Goal: Complete application form: Complete application form

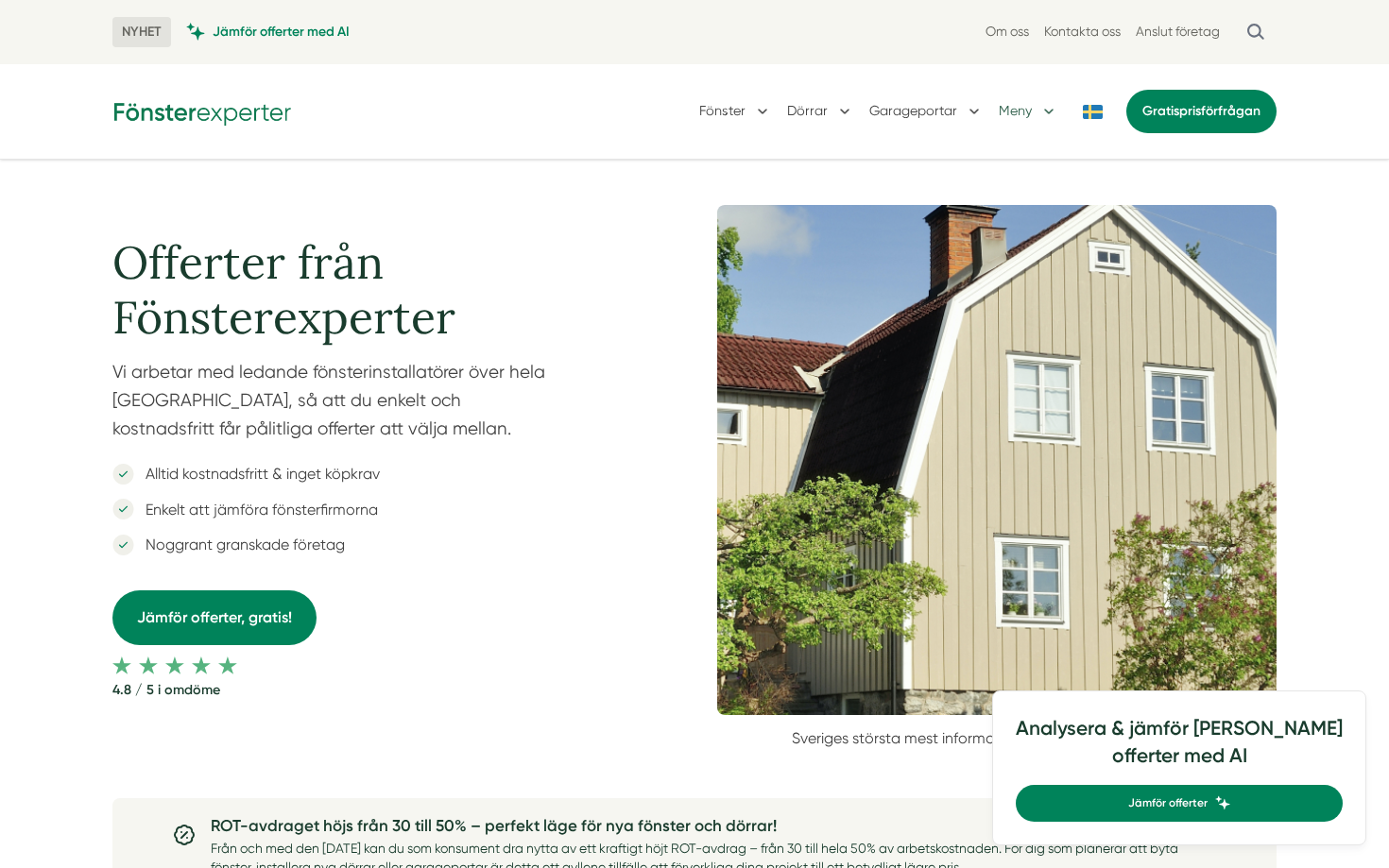
click at [999, 120] on button "Meny" at bounding box center [1028, 111] width 59 height 49
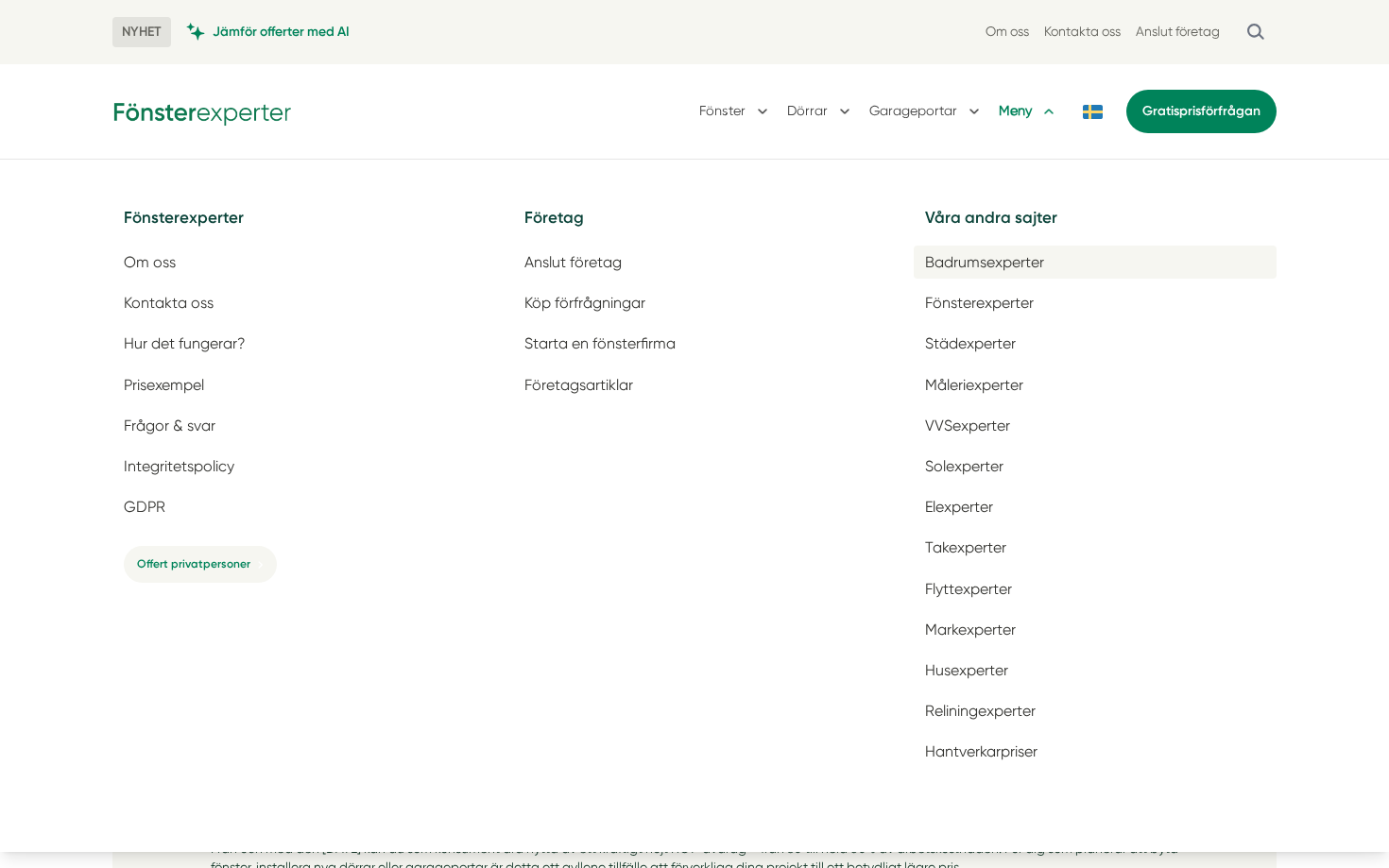
click at [977, 265] on span "Badrumsexperter" at bounding box center [984, 262] width 119 height 18
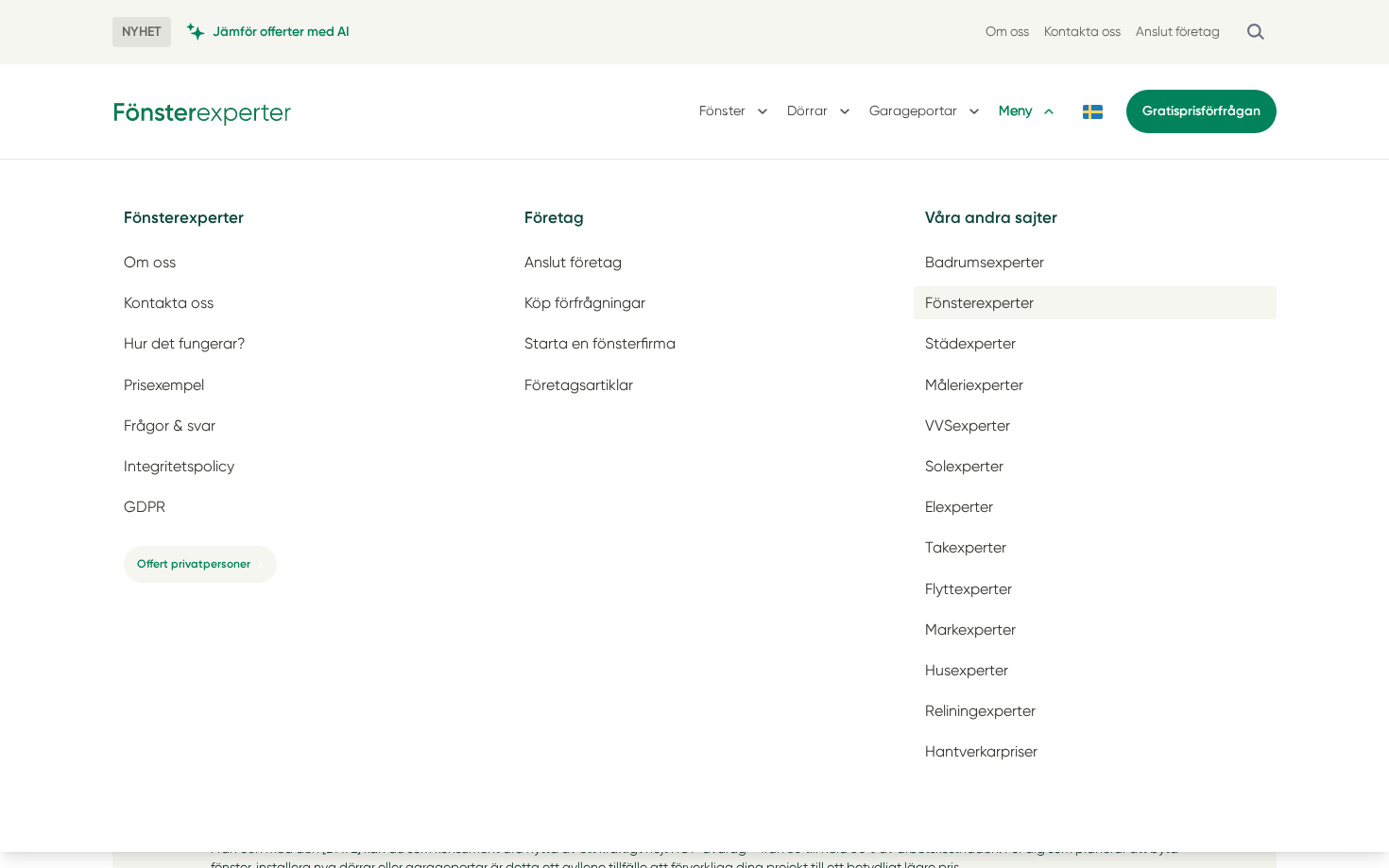
click at [978, 297] on span "Fönsterexperter" at bounding box center [979, 302] width 109 height 18
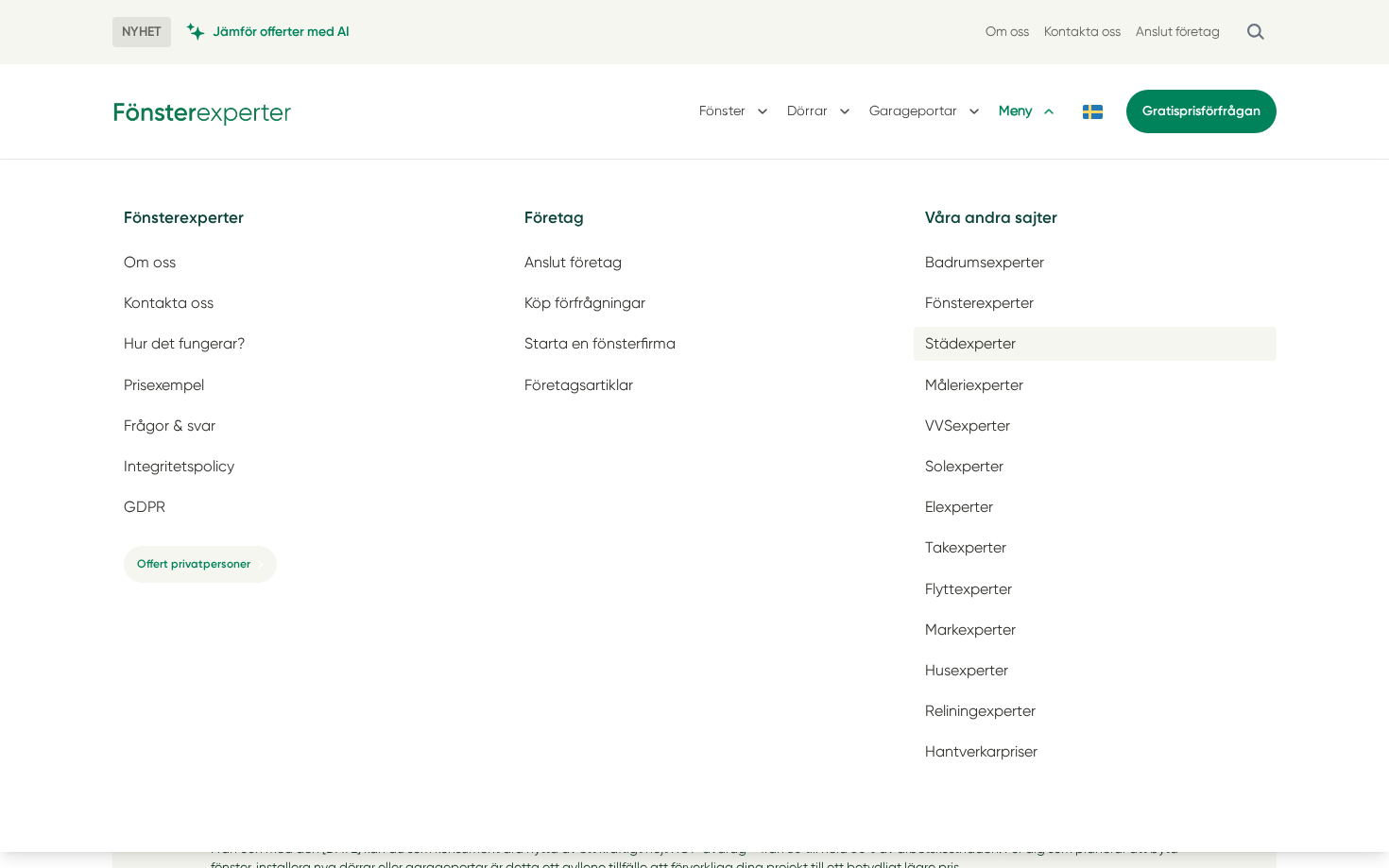
click at [977, 335] on span "Städexperter" at bounding box center [969, 343] width 91 height 18
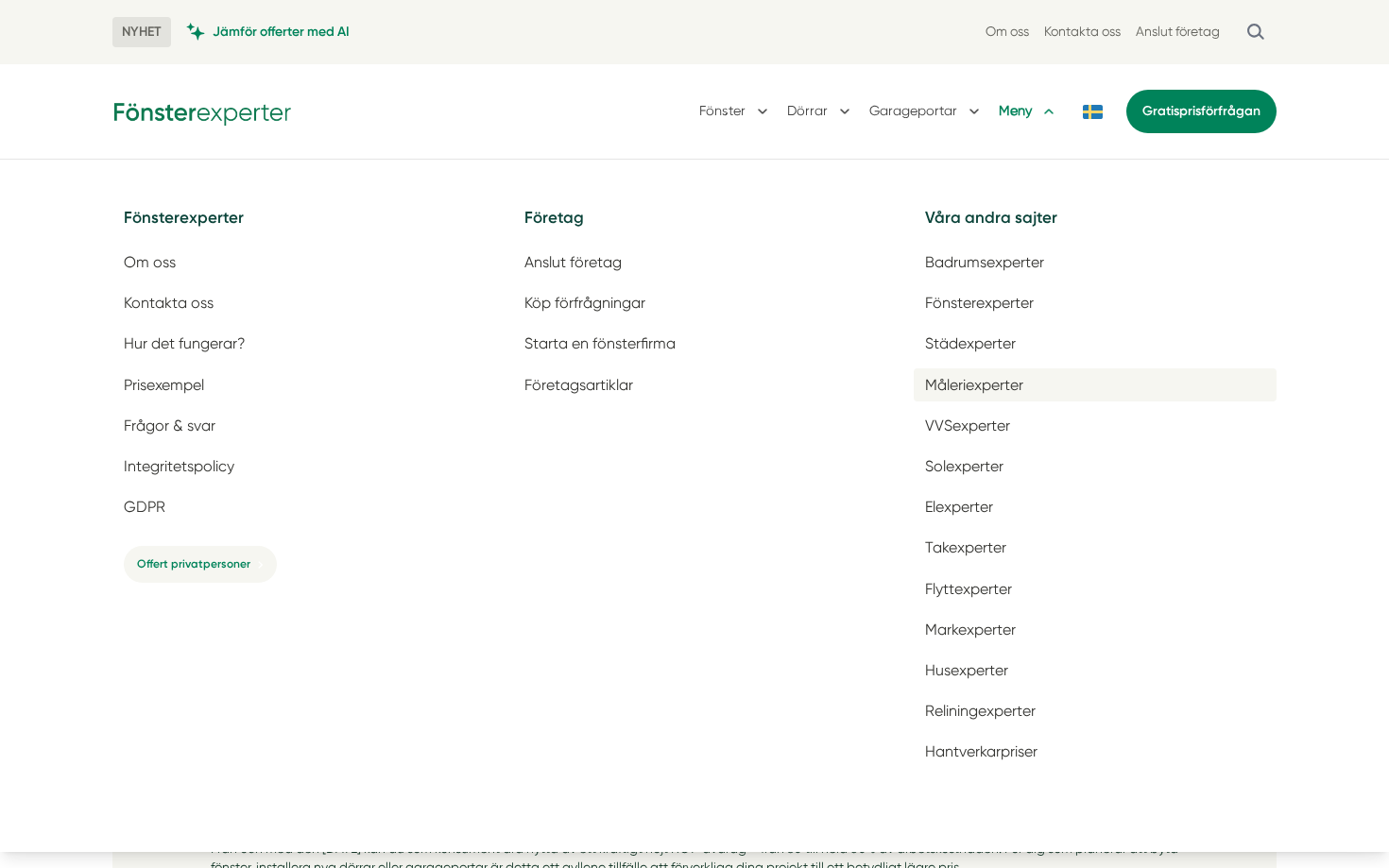
click at [964, 373] on link "Måleriexperter" at bounding box center [1095, 384] width 362 height 33
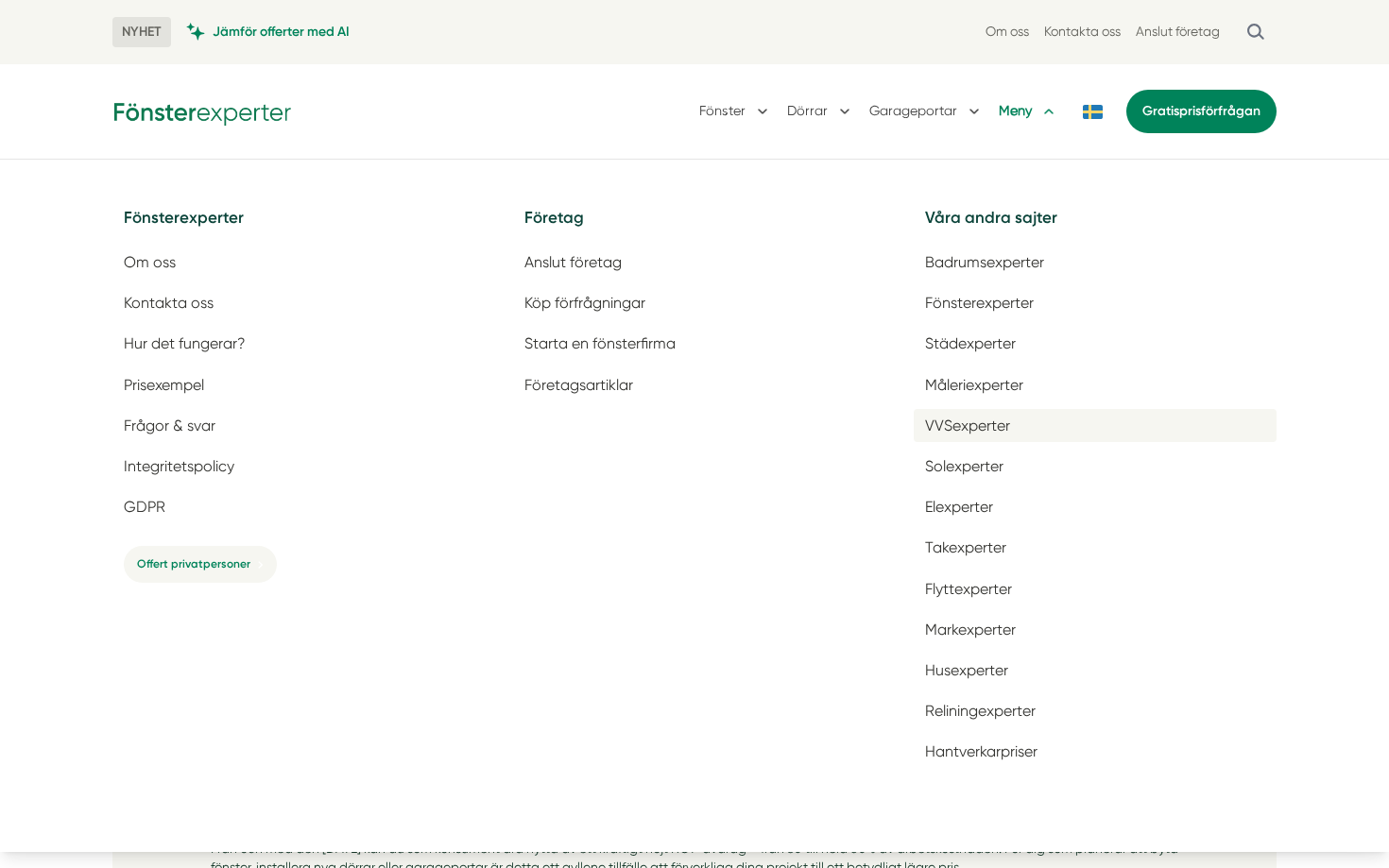
click at [960, 424] on span "VVSexperter" at bounding box center [966, 425] width 85 height 18
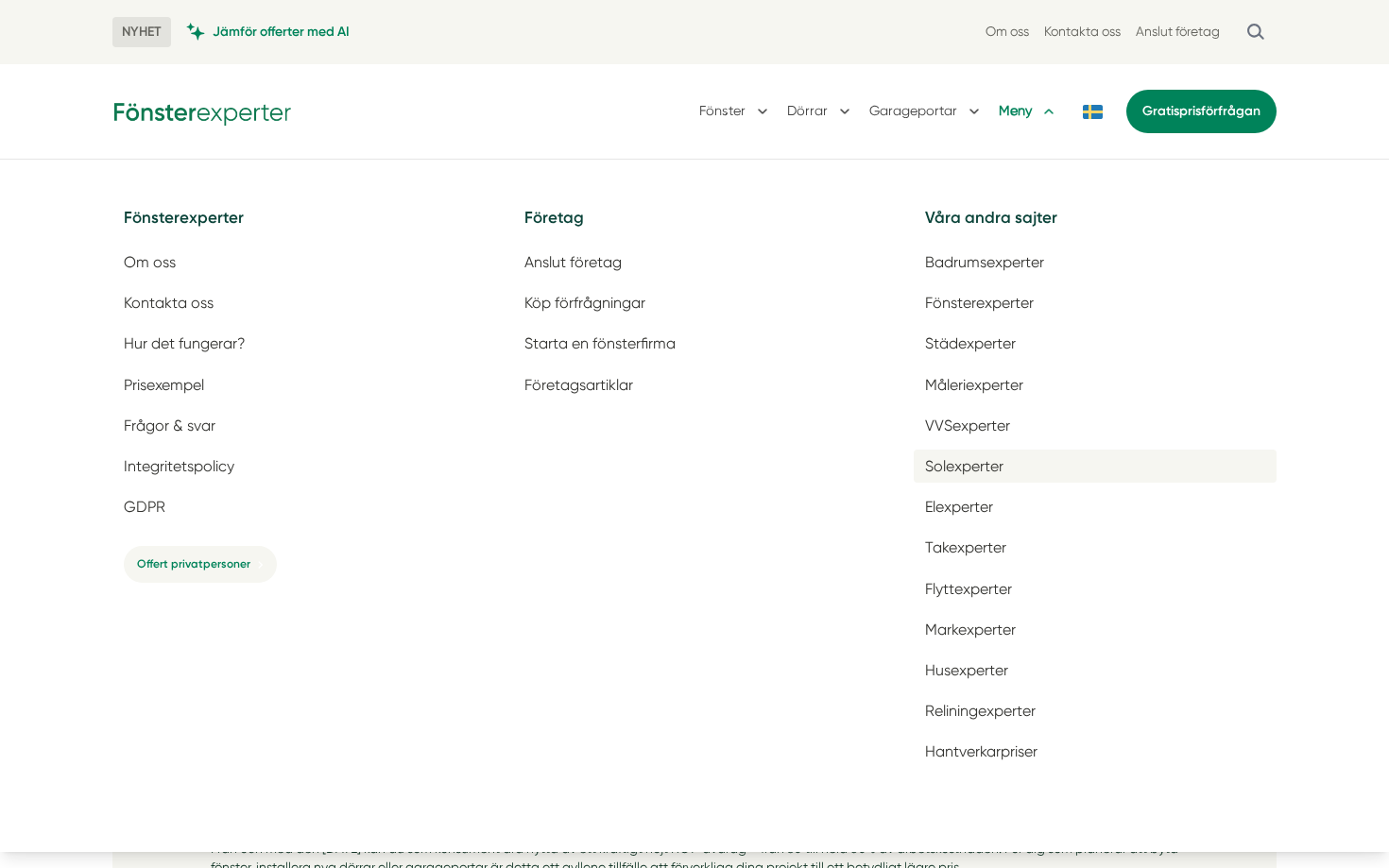
click at [955, 465] on span "Solexperter" at bounding box center [964, 466] width 78 height 18
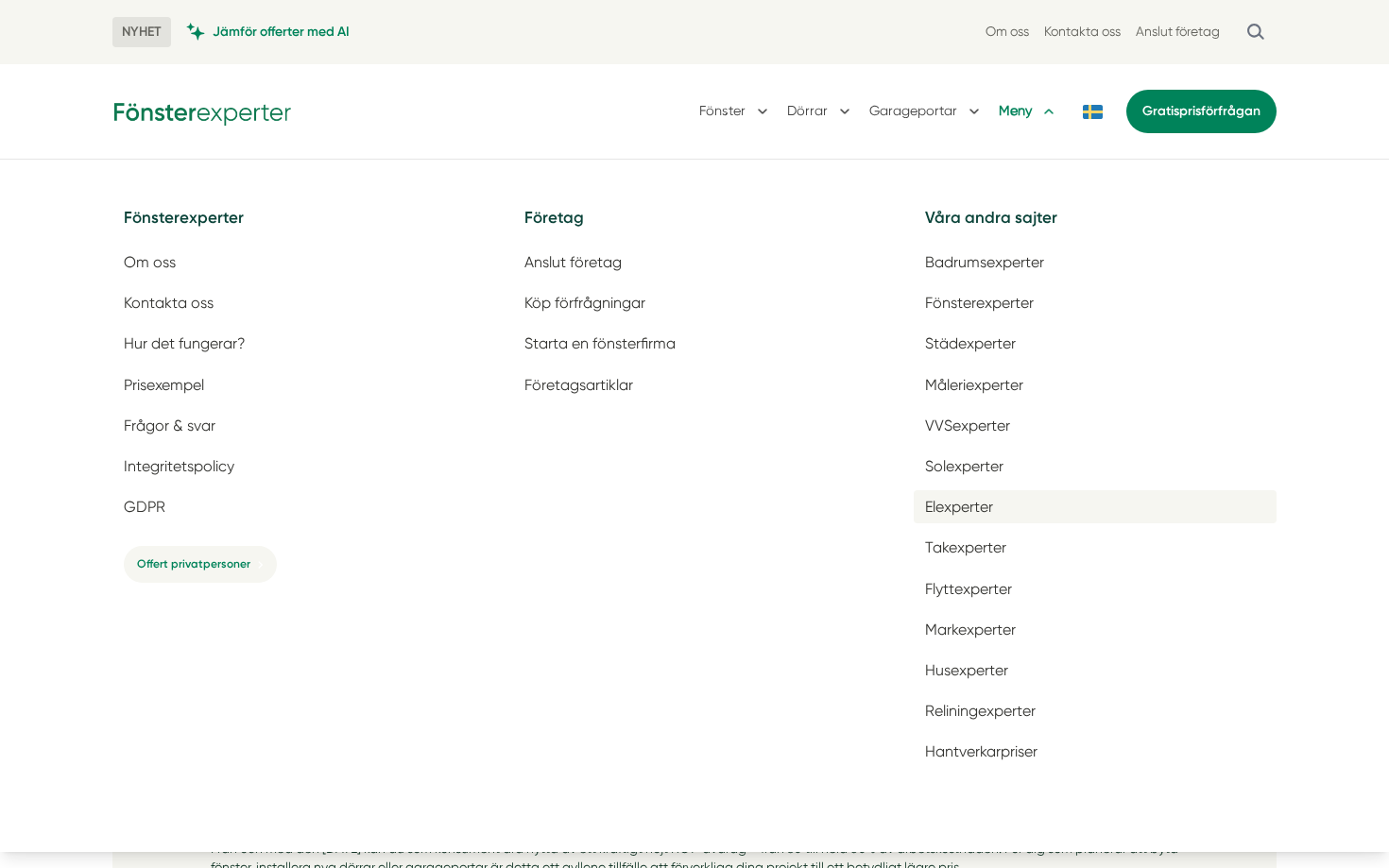
click at [954, 514] on span "Elexperter" at bounding box center [958, 507] width 68 height 18
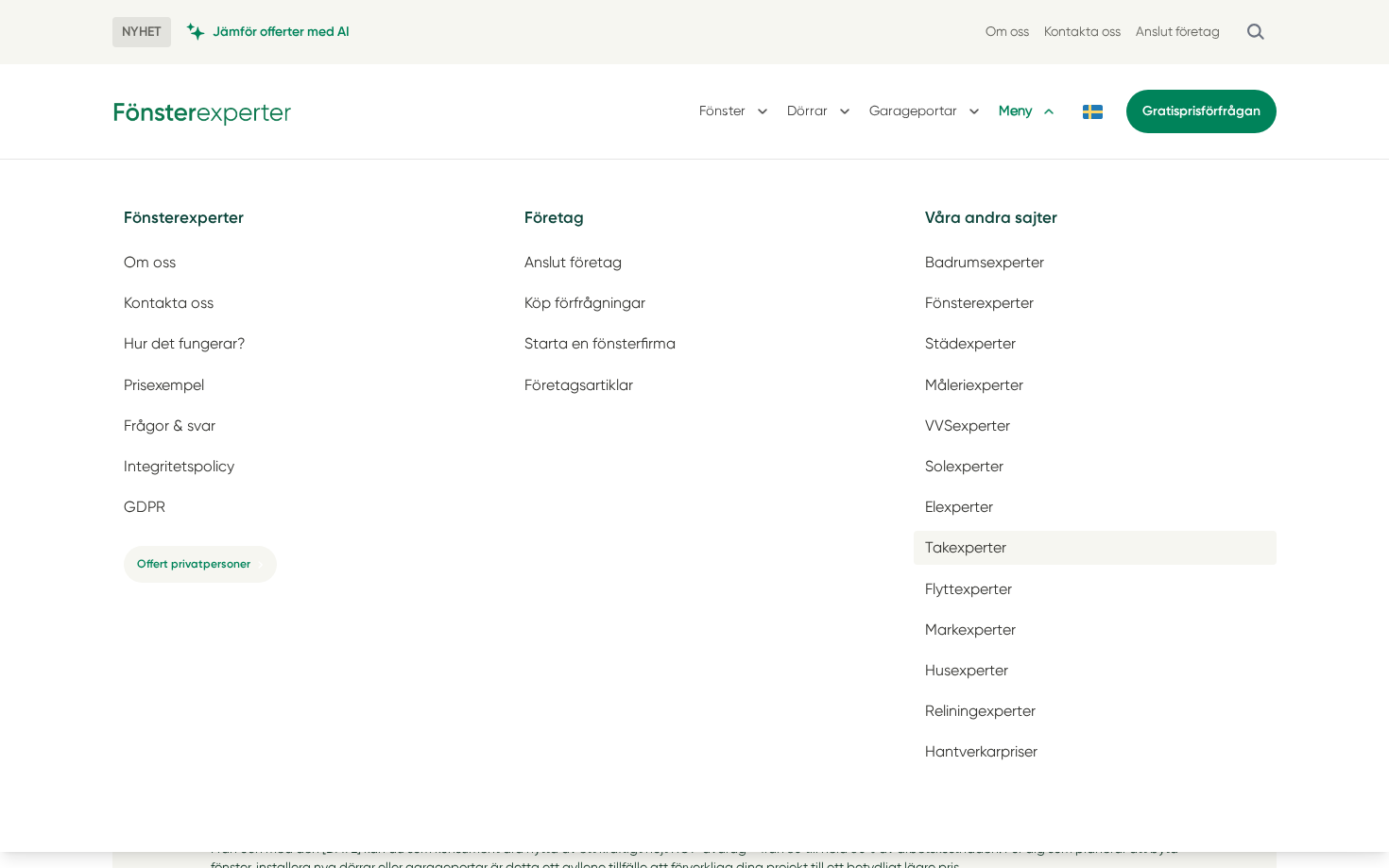
click at [955, 545] on span "Takexperter" at bounding box center [965, 547] width 81 height 18
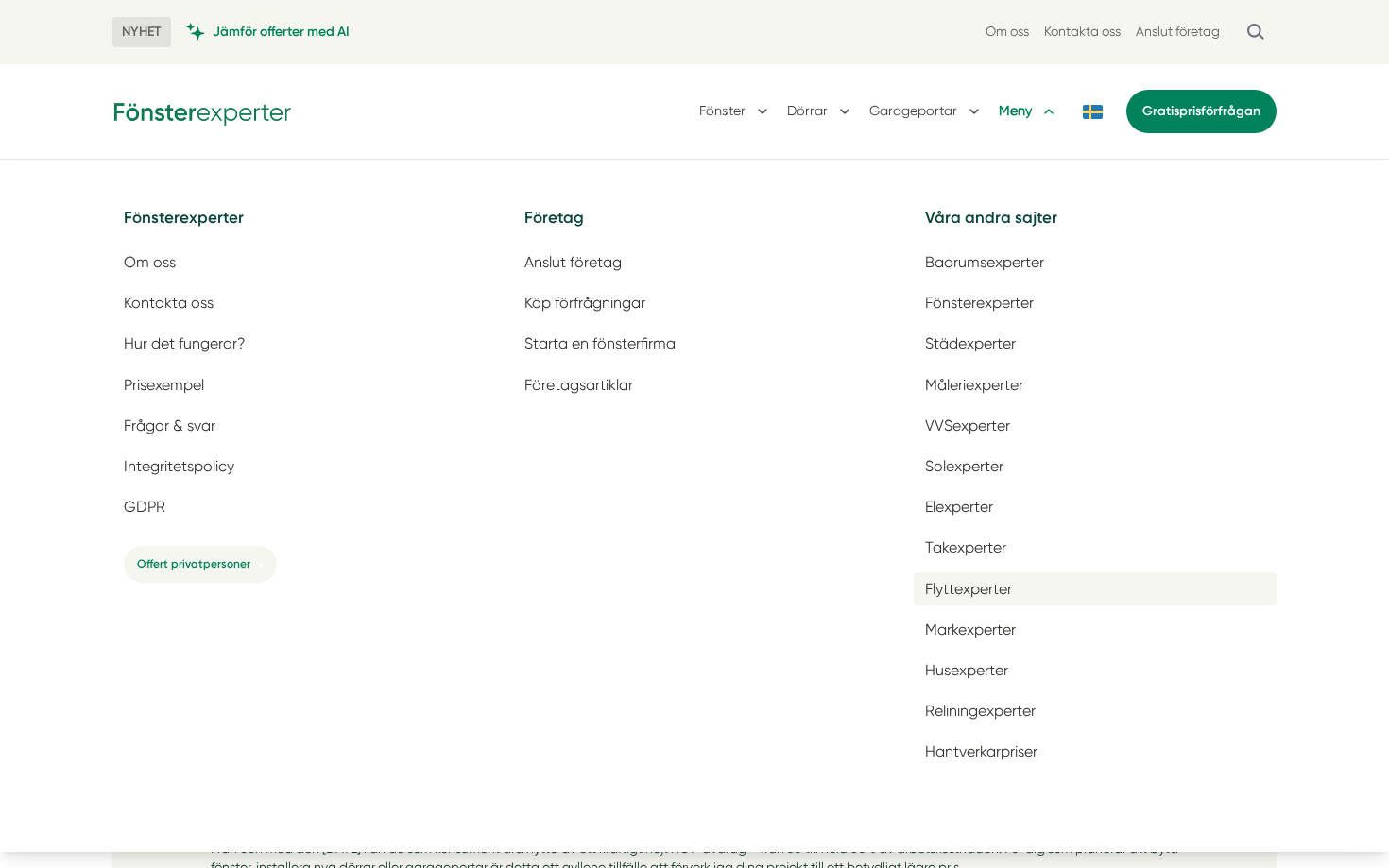
click at [960, 580] on span "Flyttexperter" at bounding box center [967, 589] width 87 height 18
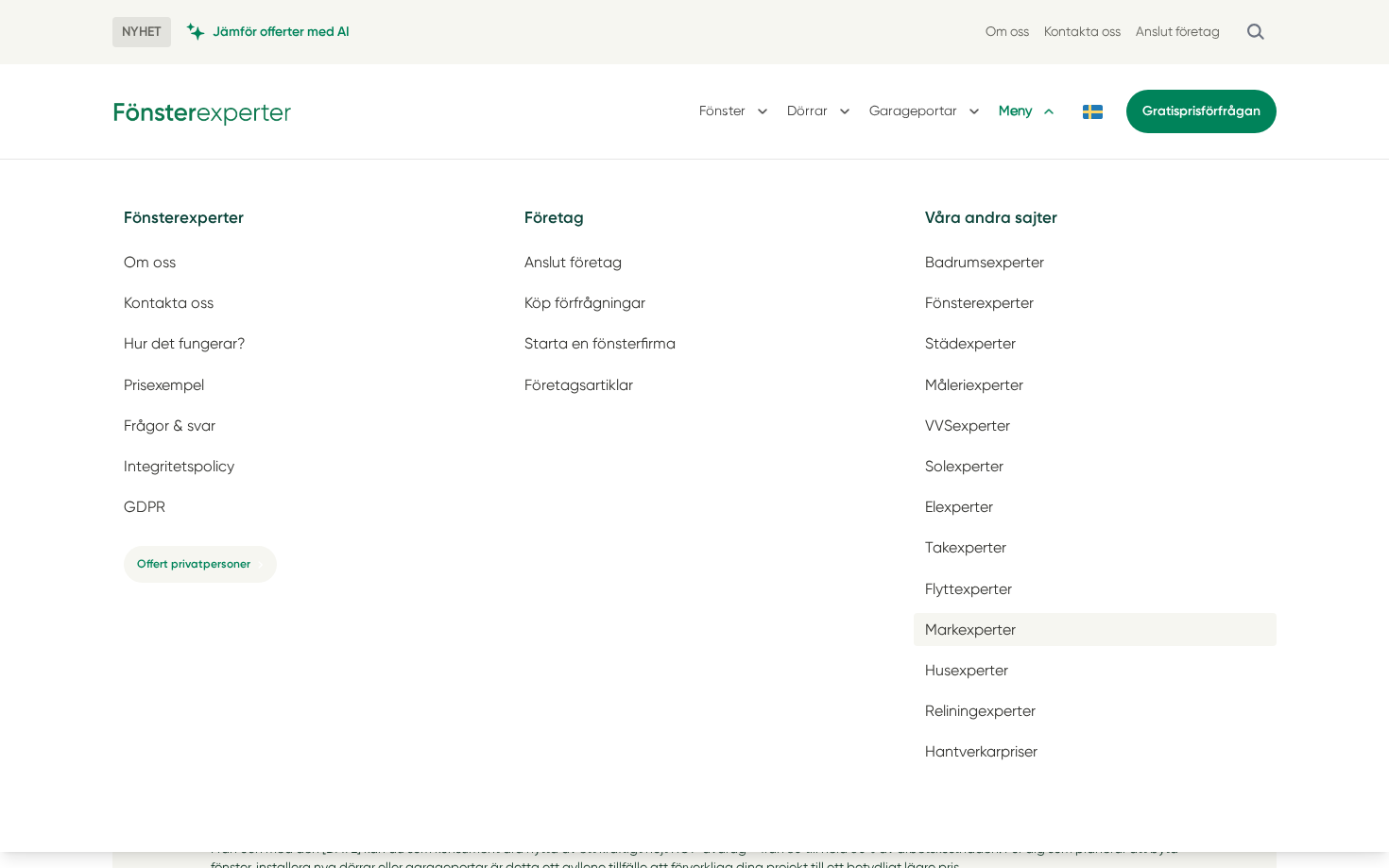
click at [962, 625] on span "Markexperter" at bounding box center [969, 629] width 91 height 18
click at [962, 662] on span "Husexperter" at bounding box center [966, 670] width 83 height 18
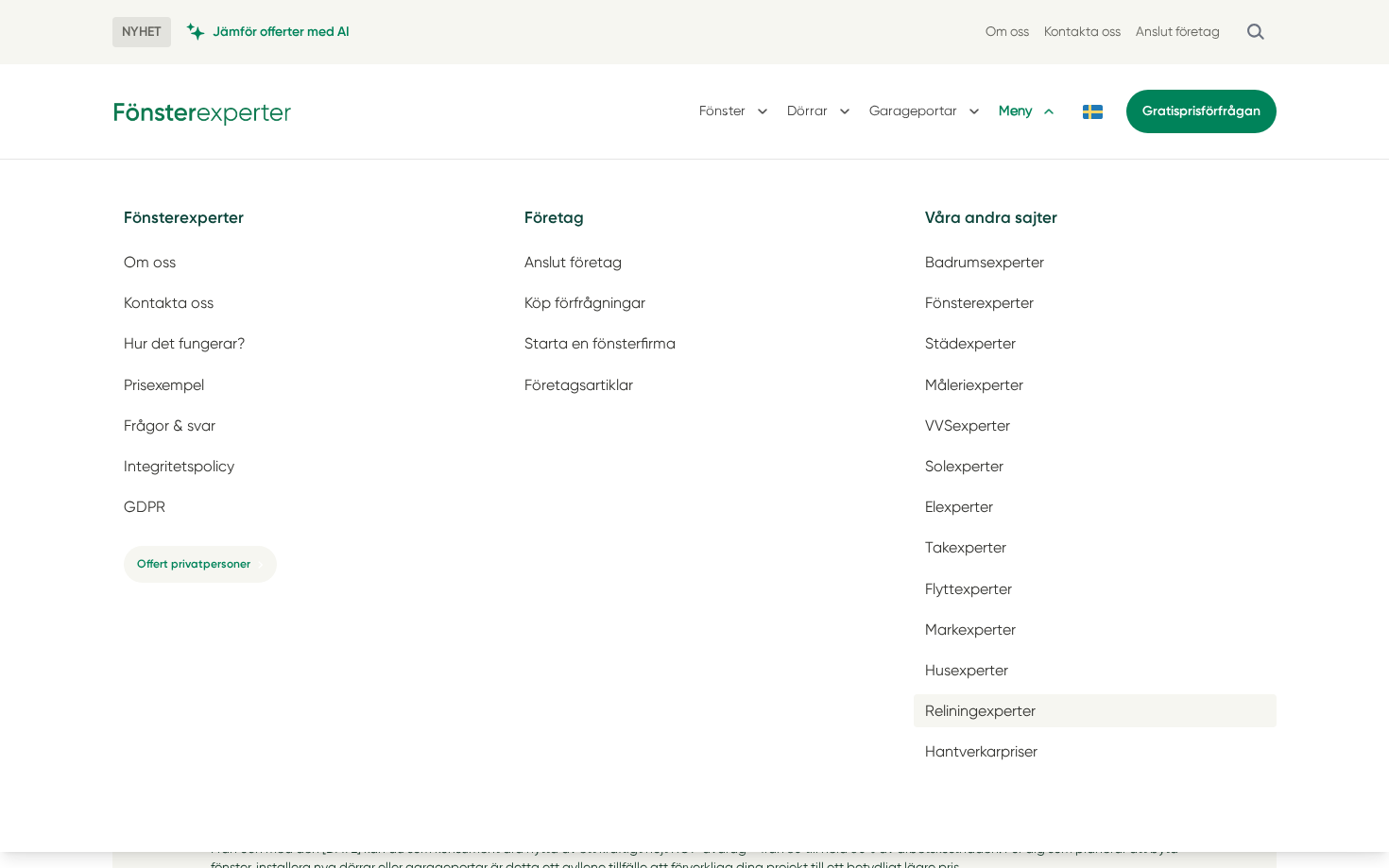
click at [968, 701] on link "Reliningexperter" at bounding box center [1095, 710] width 362 height 33
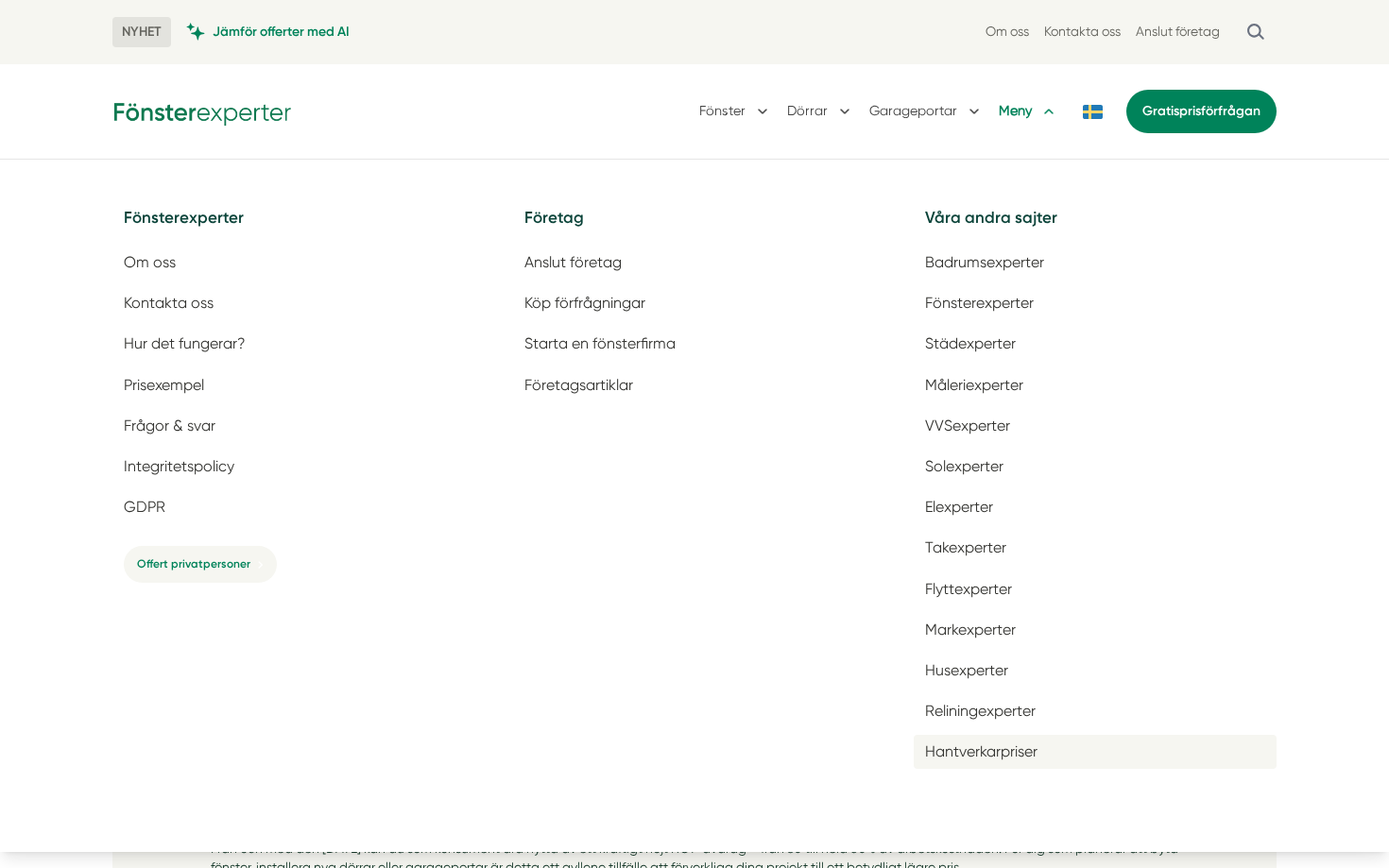
click at [971, 736] on link "Hantverkarpriser" at bounding box center [1095, 751] width 362 height 33
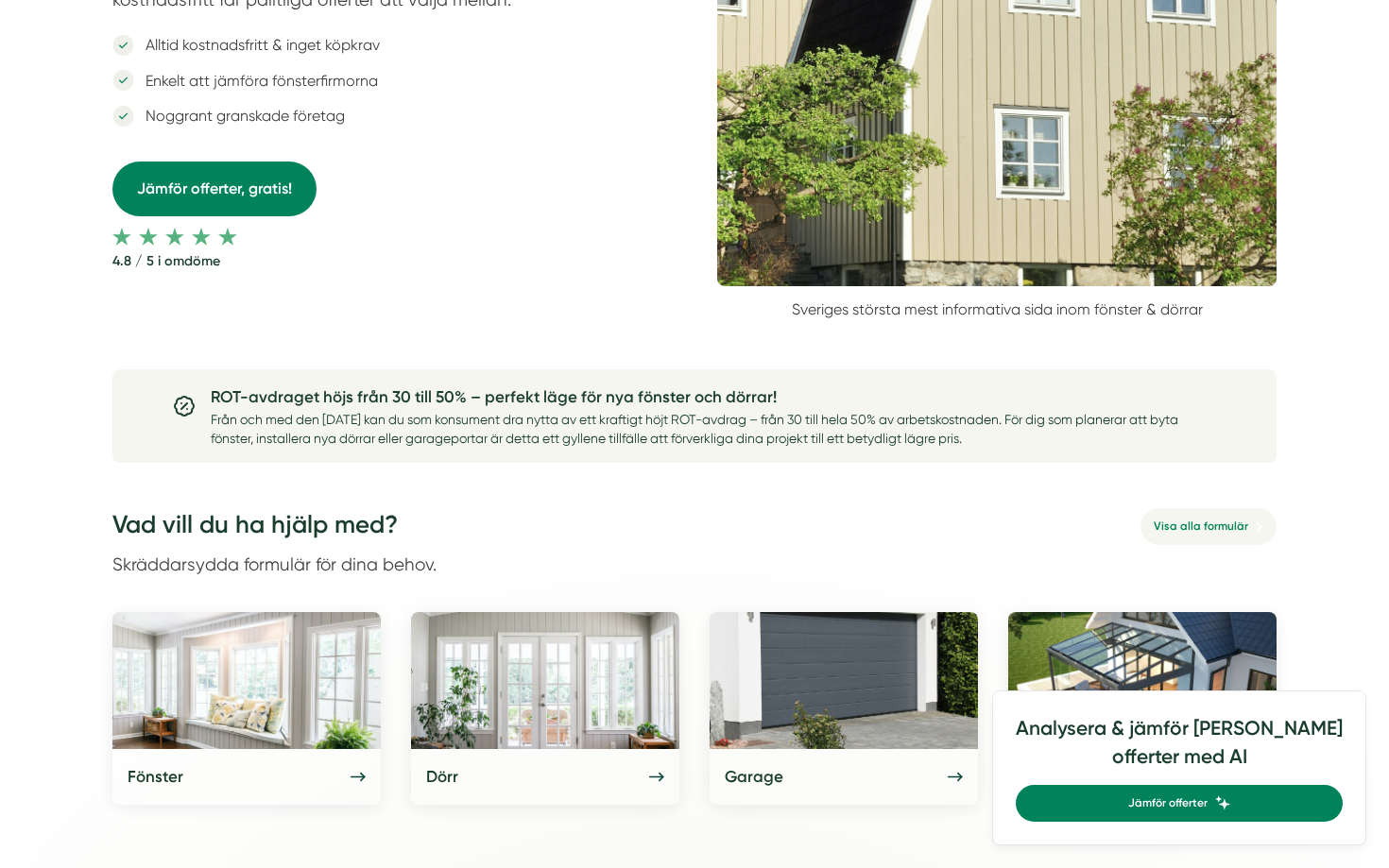
scroll to position [392, 0]
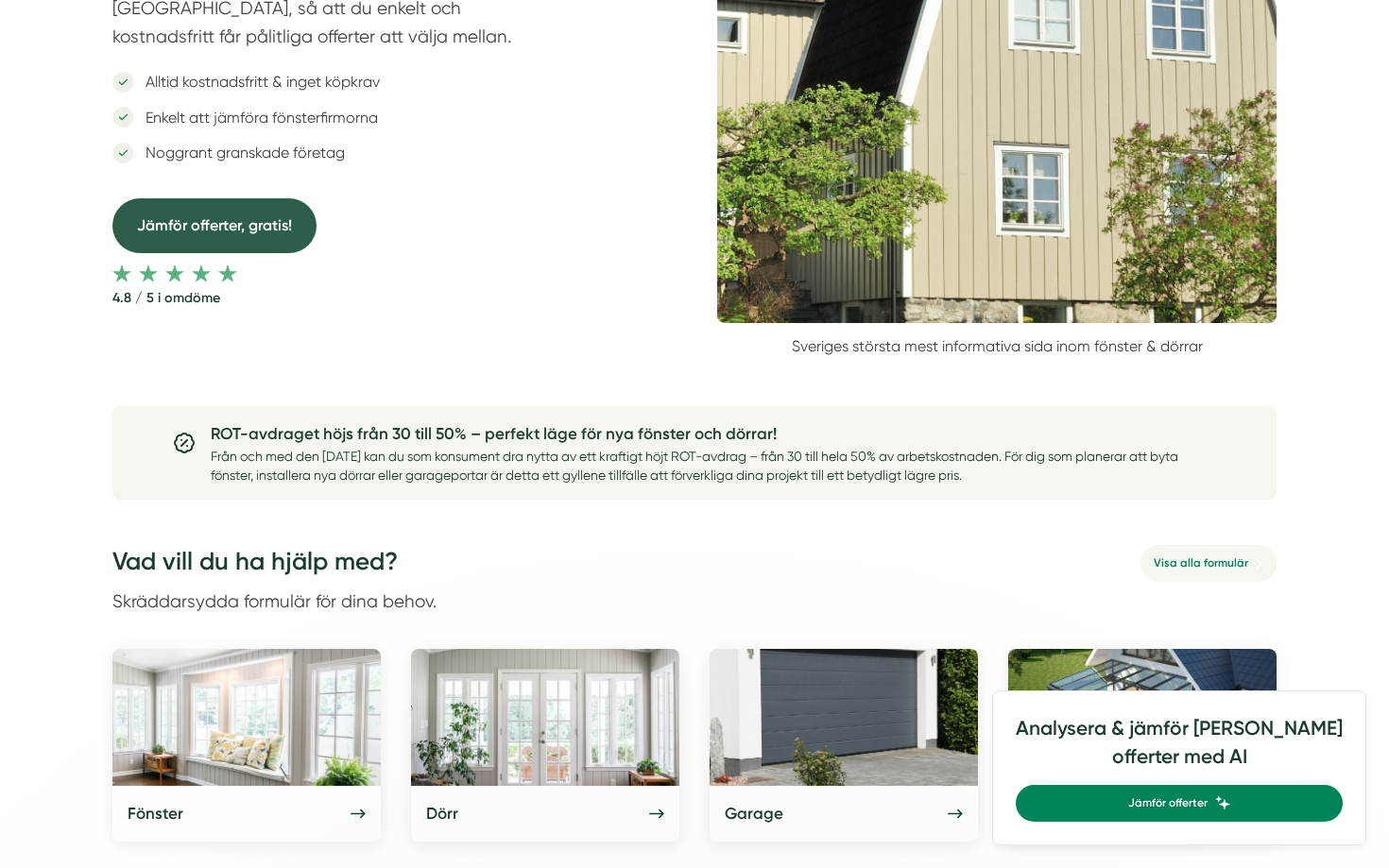
click at [208, 216] on link "Jämför offerter, gratis!" at bounding box center [214, 226] width 204 height 54
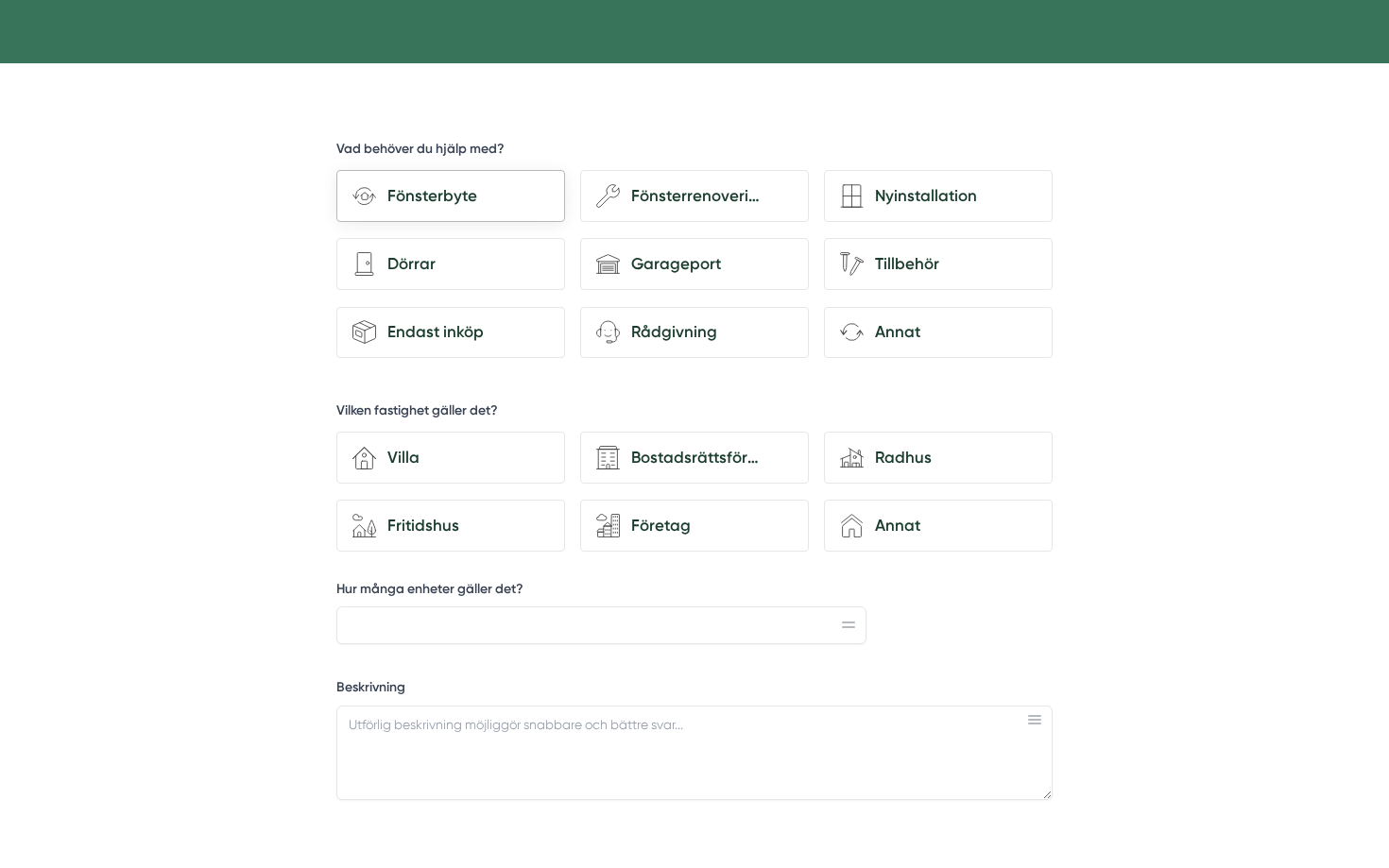
click at [446, 199] on div "Fönsterbyte" at bounding box center [462, 196] width 173 height 26
click at [0, 0] on input "Fönsterbyte" at bounding box center [0, 0] width 0 height 0
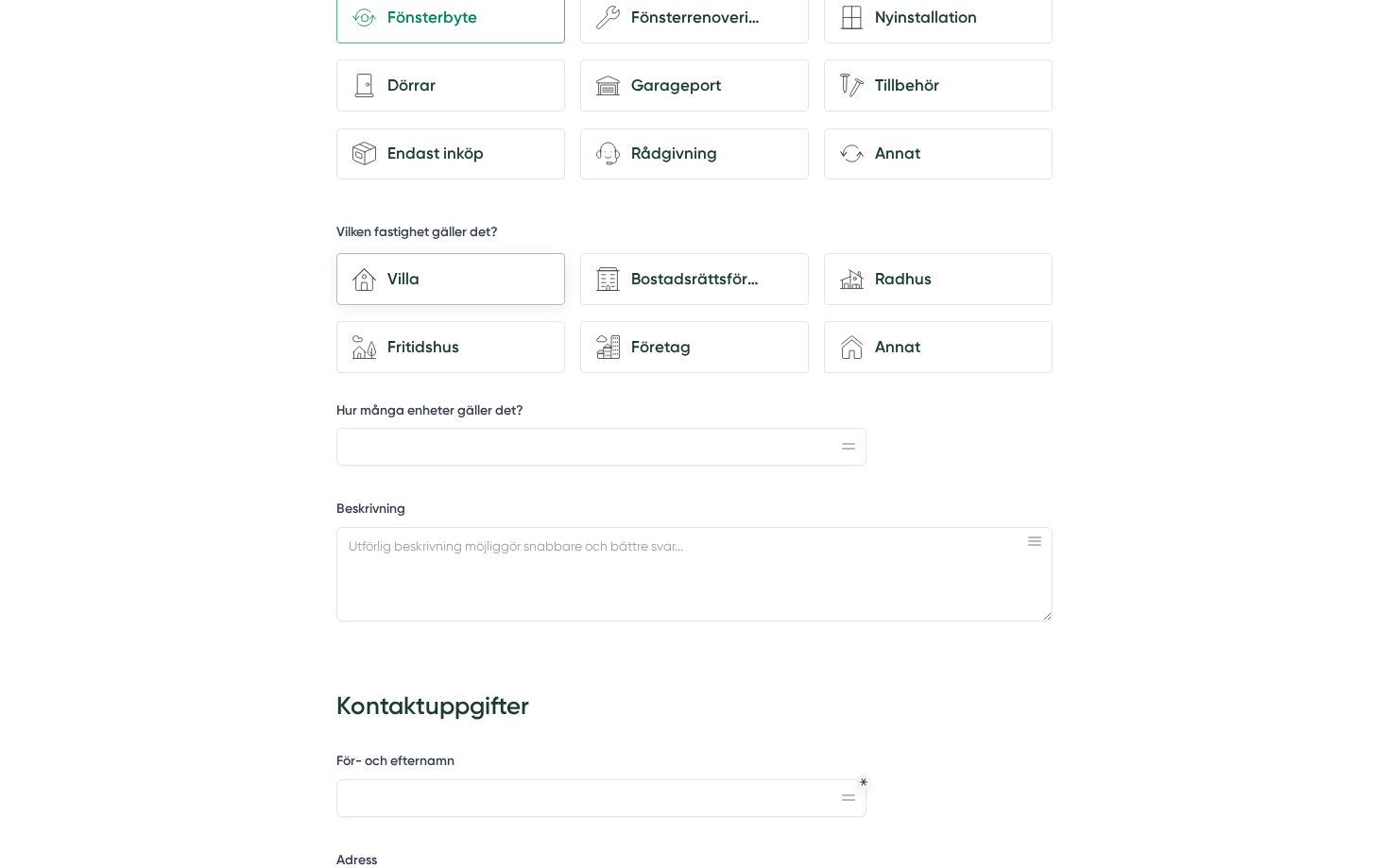
click at [469, 282] on div "Villa" at bounding box center [462, 279] width 173 height 26
click at [0, 0] on input "house-3 Villa" at bounding box center [0, 0] width 0 height 0
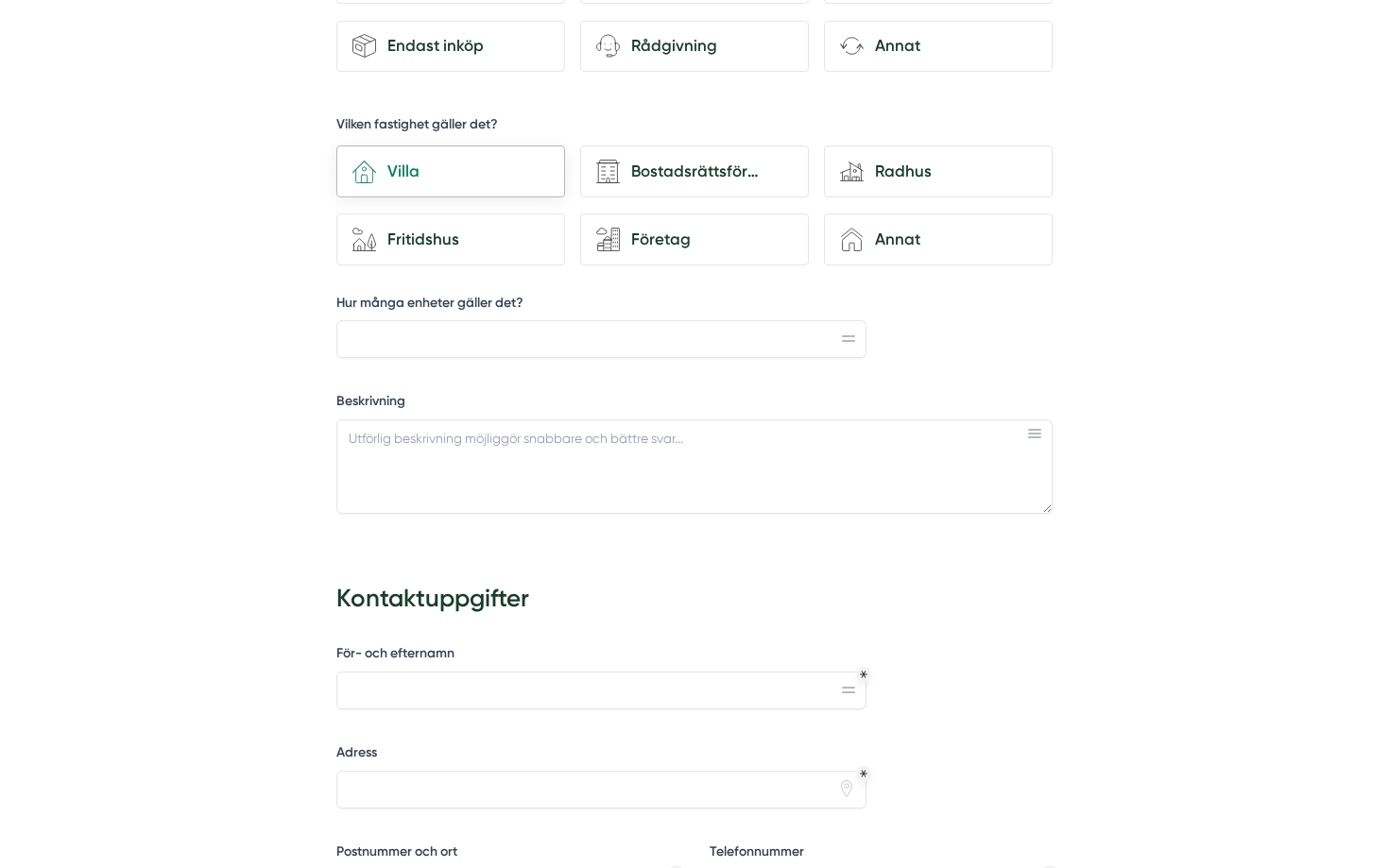
scroll to position [874, 0]
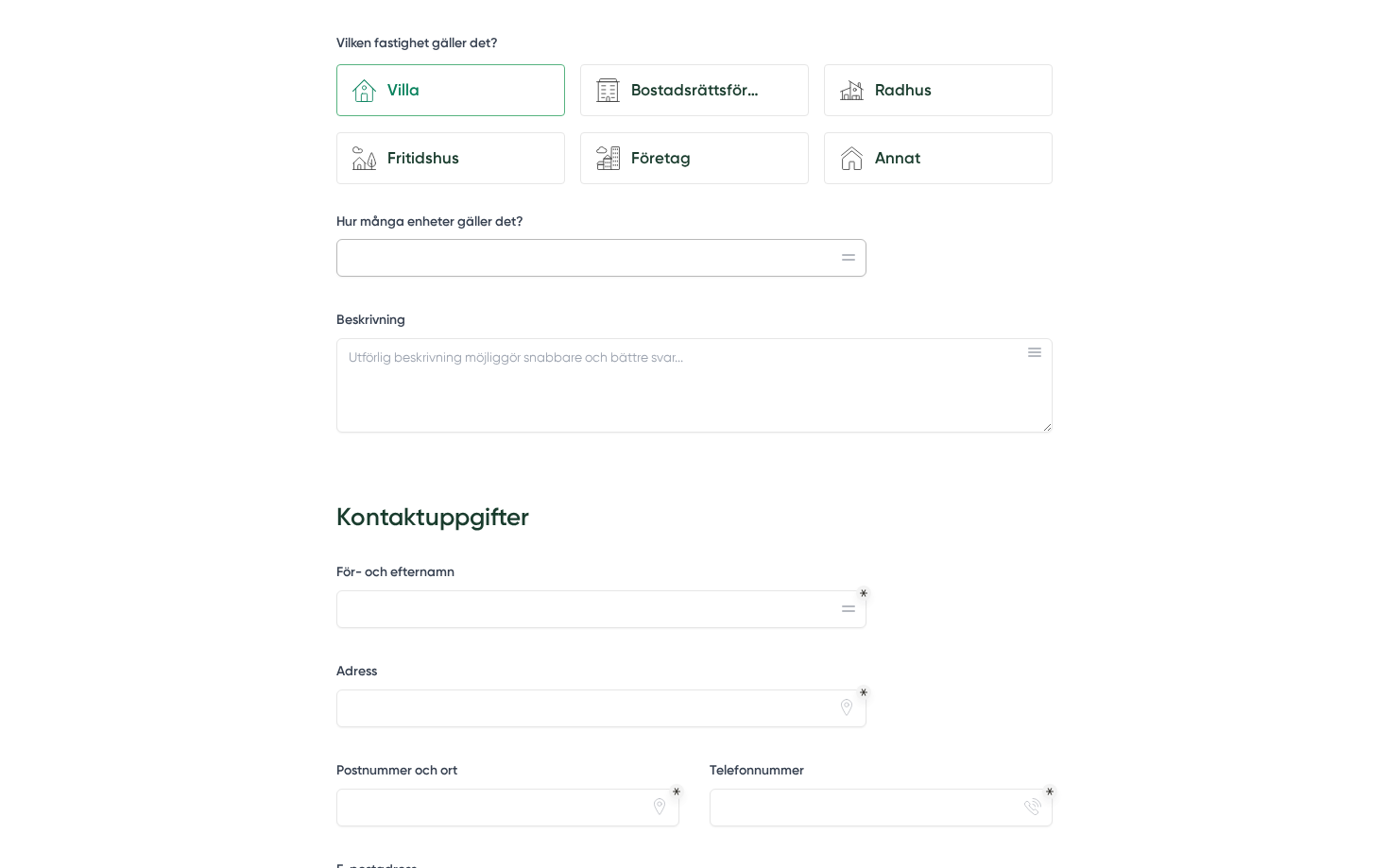
click at [475, 266] on input "Hur många enheter gäller det?" at bounding box center [601, 258] width 530 height 38
type input "2"
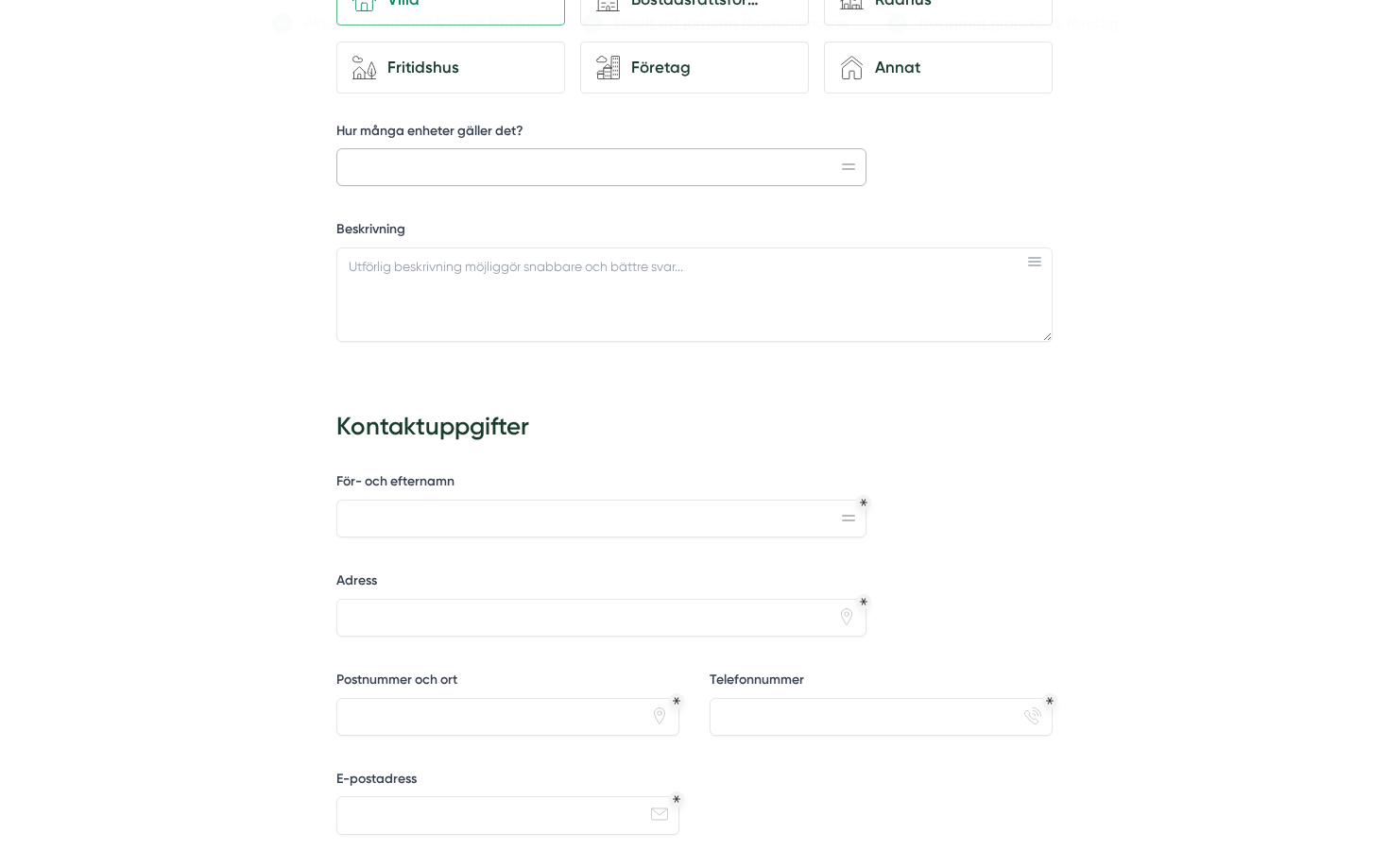
scroll to position [1056, 0]
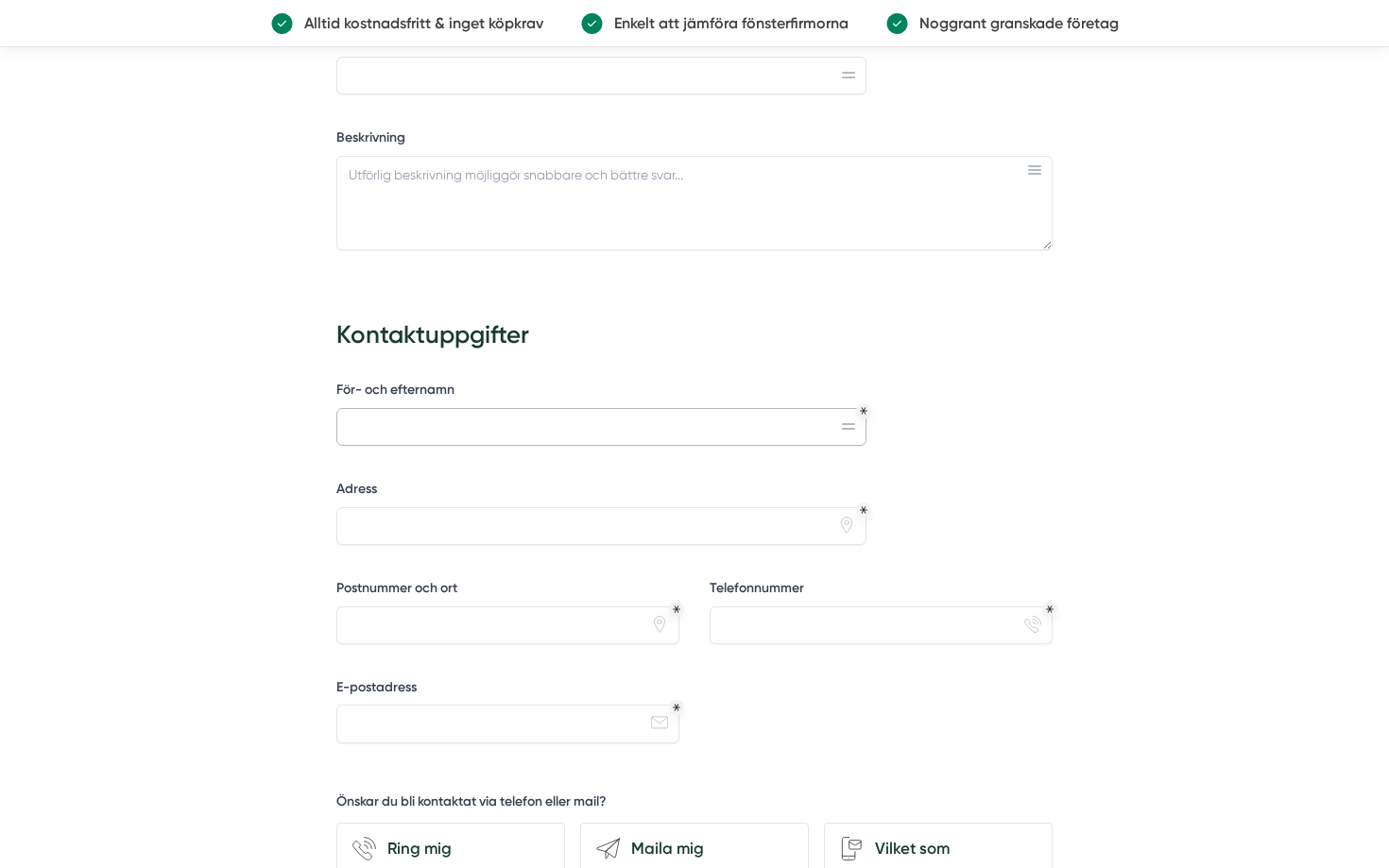
click at [508, 411] on input "För- och efternamn" at bounding box center [601, 427] width 530 height 38
type input "test testsson"
type input "herrhagen 4"
type input "79174 Falun"
click at [774, 599] on div "Telefonnummer phone-actions-ring" at bounding box center [880, 612] width 343 height 65
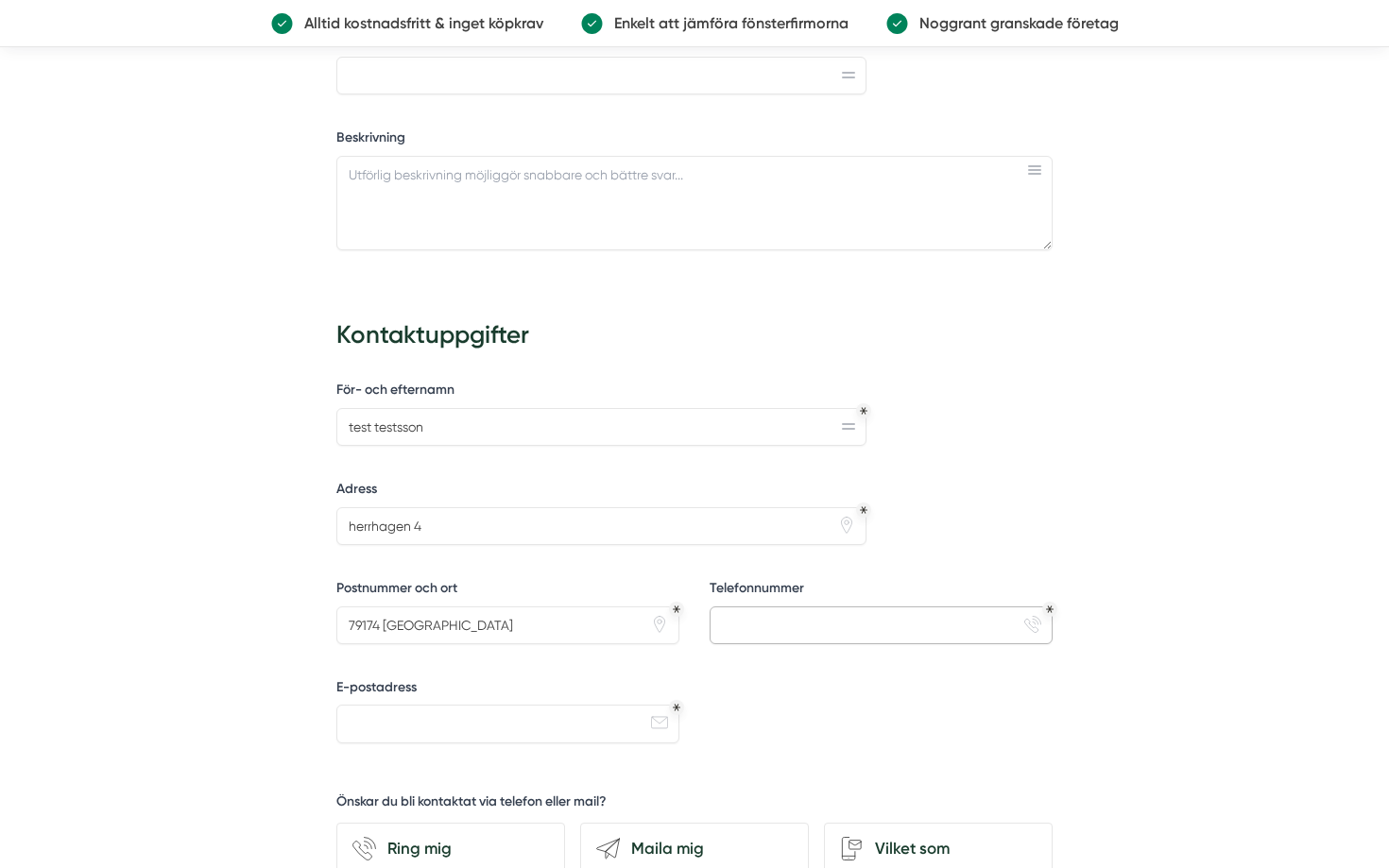
click at [773, 622] on input "Telefonnummer" at bounding box center [880, 625] width 343 height 38
type input "020-123456"
click at [518, 736] on input "E-postadress" at bounding box center [508, 724] width 343 height 38
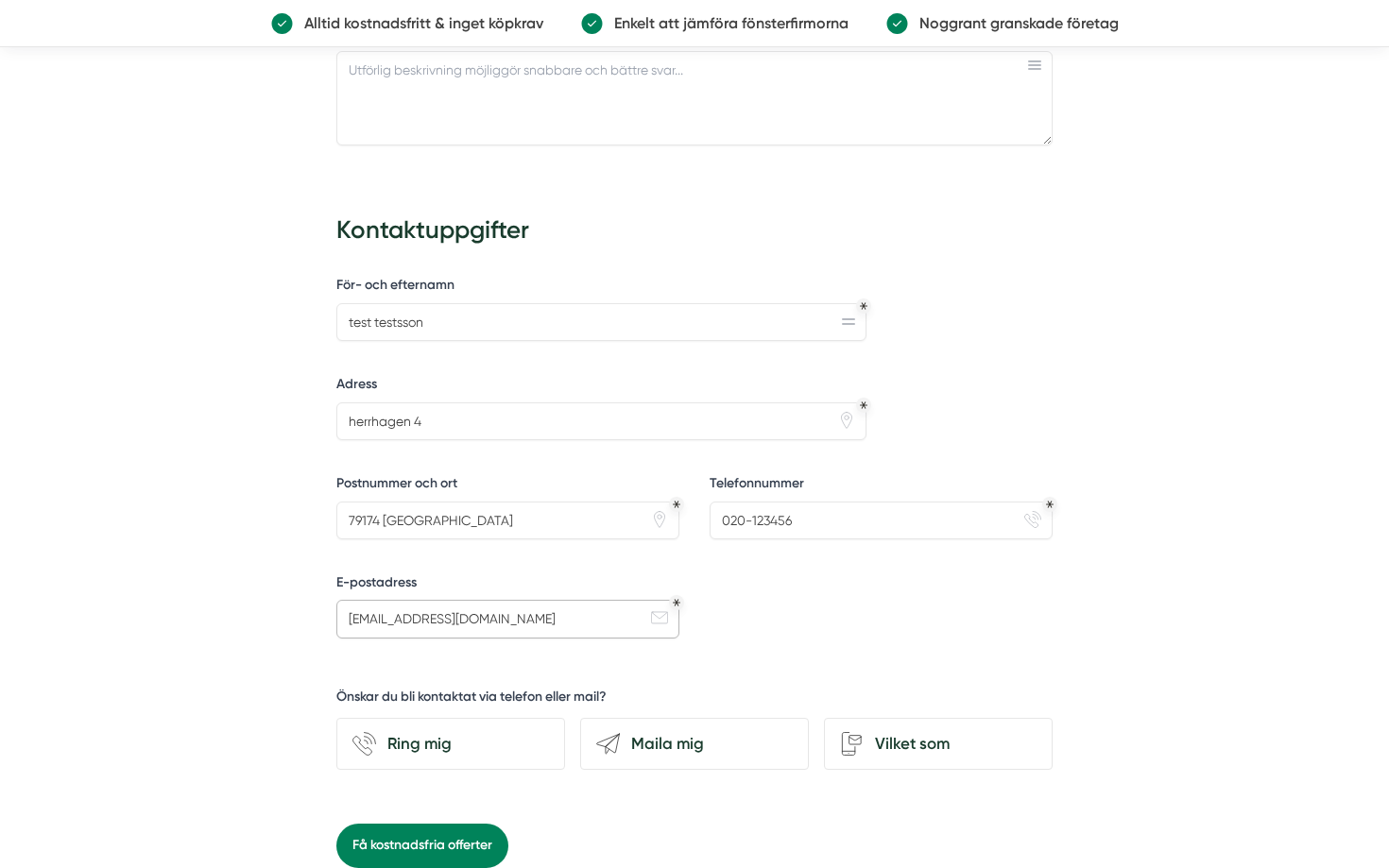
scroll to position [1226, 0]
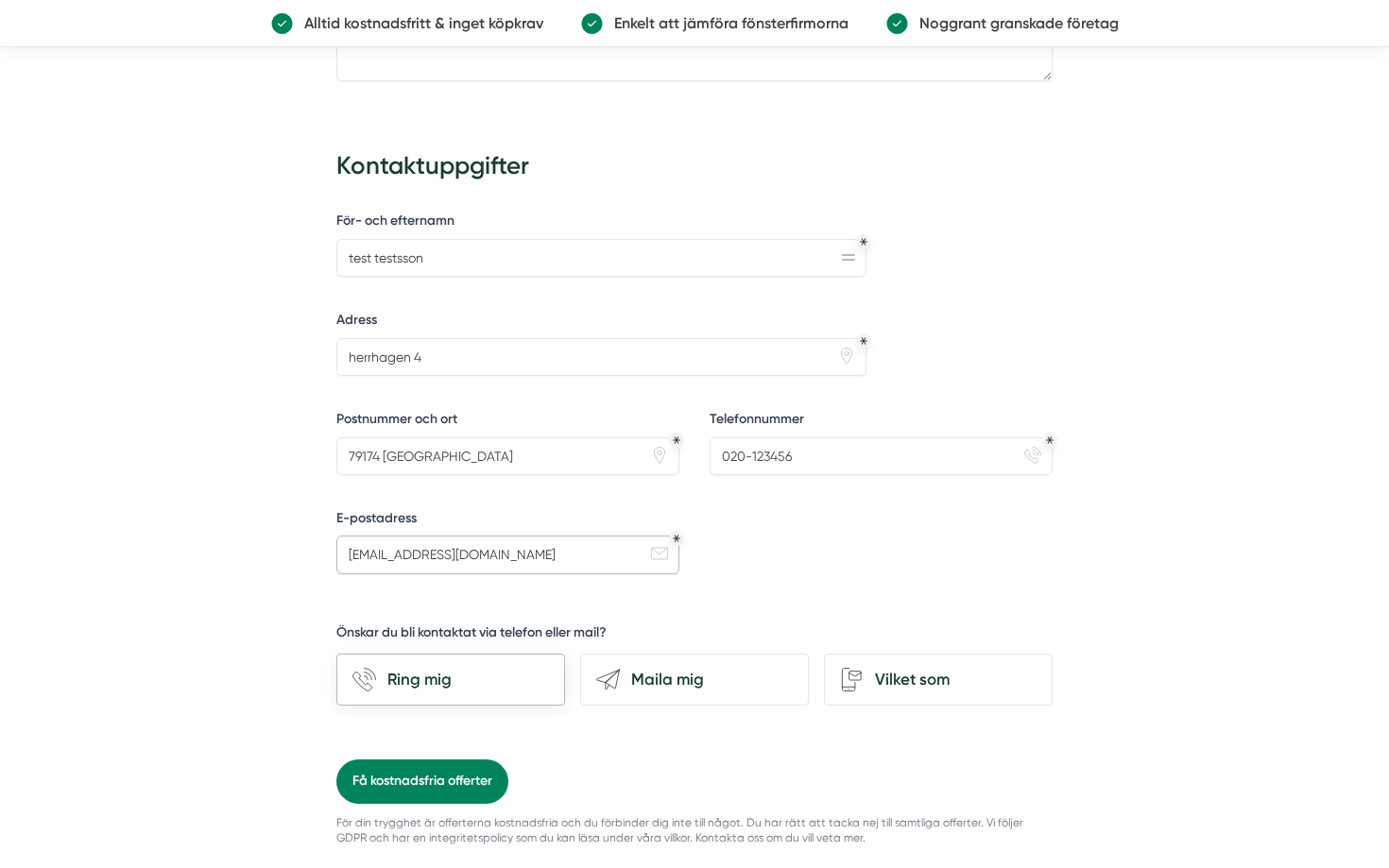
type input "test@testsson.se"
click at [542, 667] on div "Ring mig" at bounding box center [462, 680] width 173 height 26
click at [0, 0] on input "phone-actions-ring Ring mig" at bounding box center [0, 0] width 0 height 0
click at [431, 773] on button "Få kostnadsfria offerter" at bounding box center [423, 780] width 172 height 43
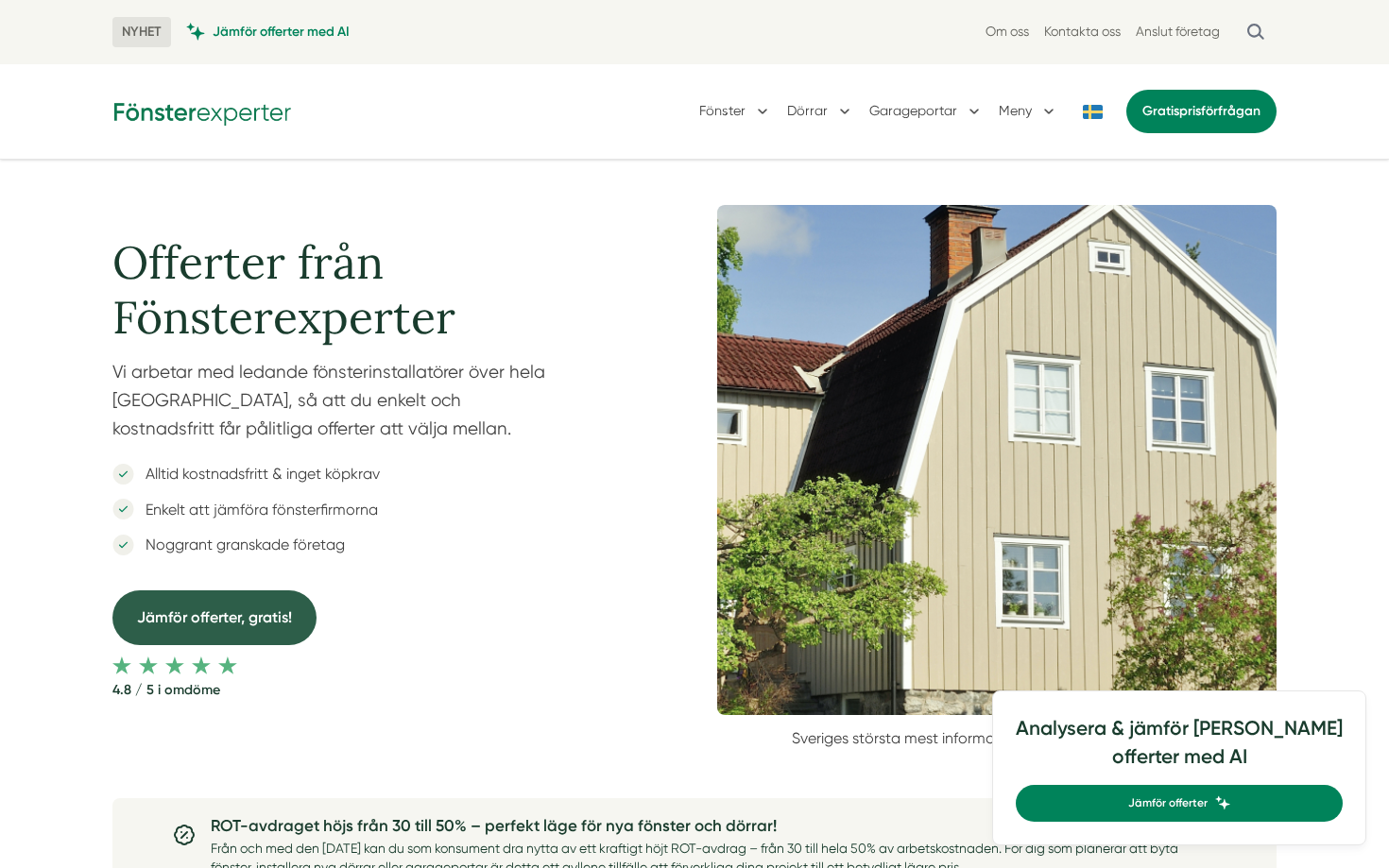
click at [209, 602] on link "Jämför offerter, gratis!" at bounding box center [214, 618] width 204 height 54
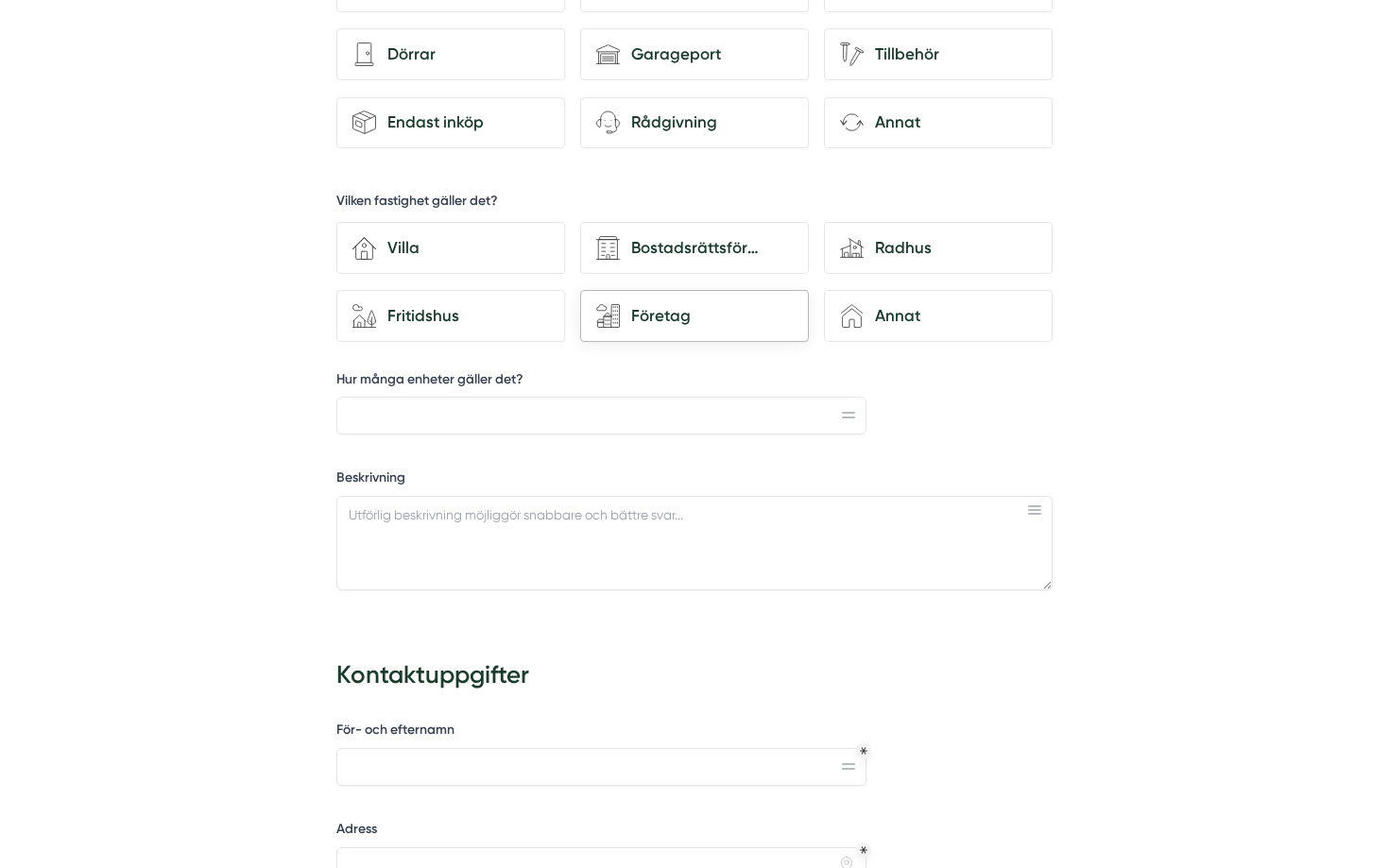
scroll to position [741, 0]
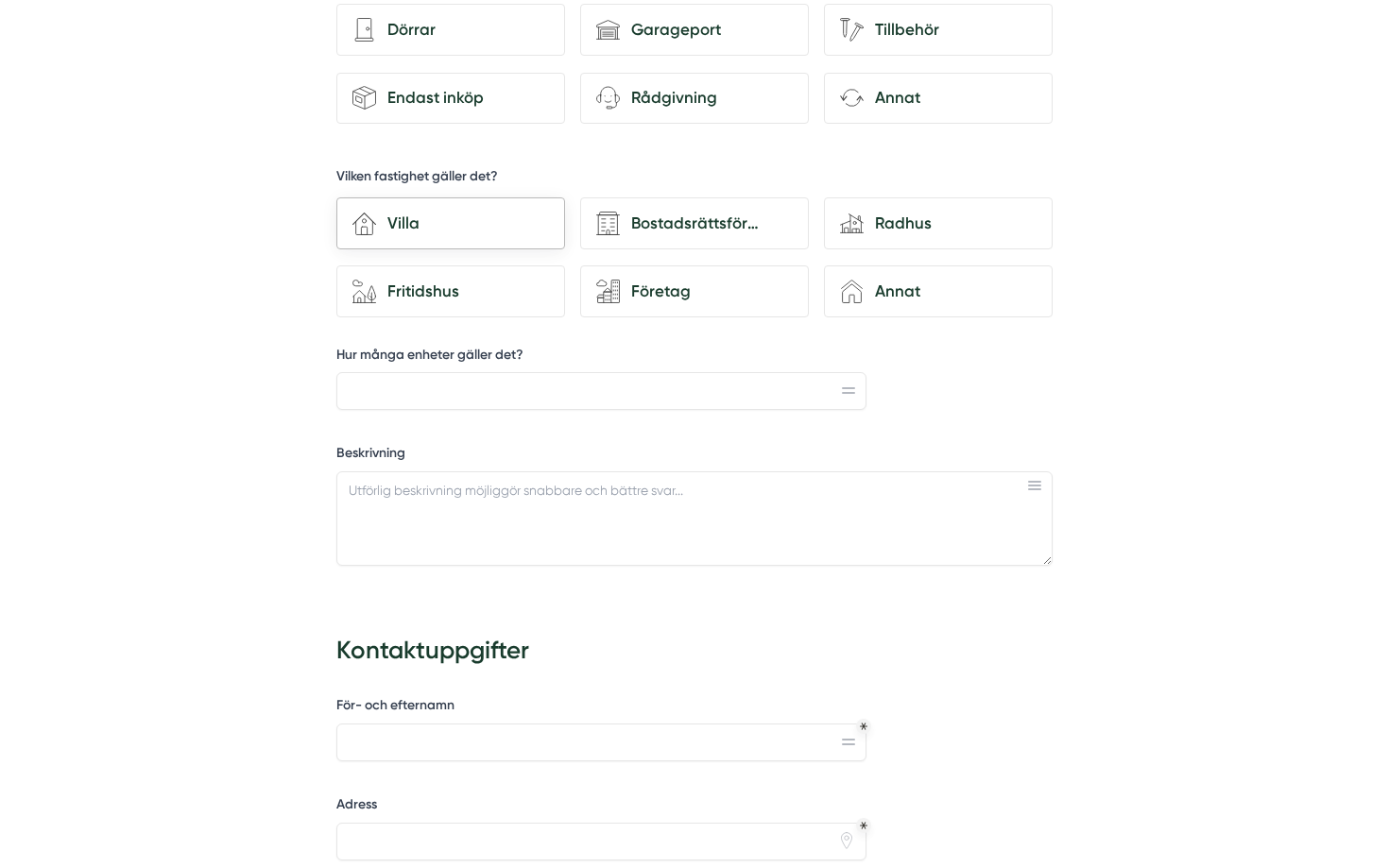
click at [517, 246] on div "house-3 Villa" at bounding box center [450, 224] width 228 height 52
click at [0, 0] on input "house-3 Villa" at bounding box center [0, 0] width 0 height 0
click at [504, 121] on div "shipment-package Endast inköp" at bounding box center [450, 98] width 228 height 52
click at [0, 0] on input "shipment-package Endast inköp" at bounding box center [0, 0] width 0 height 0
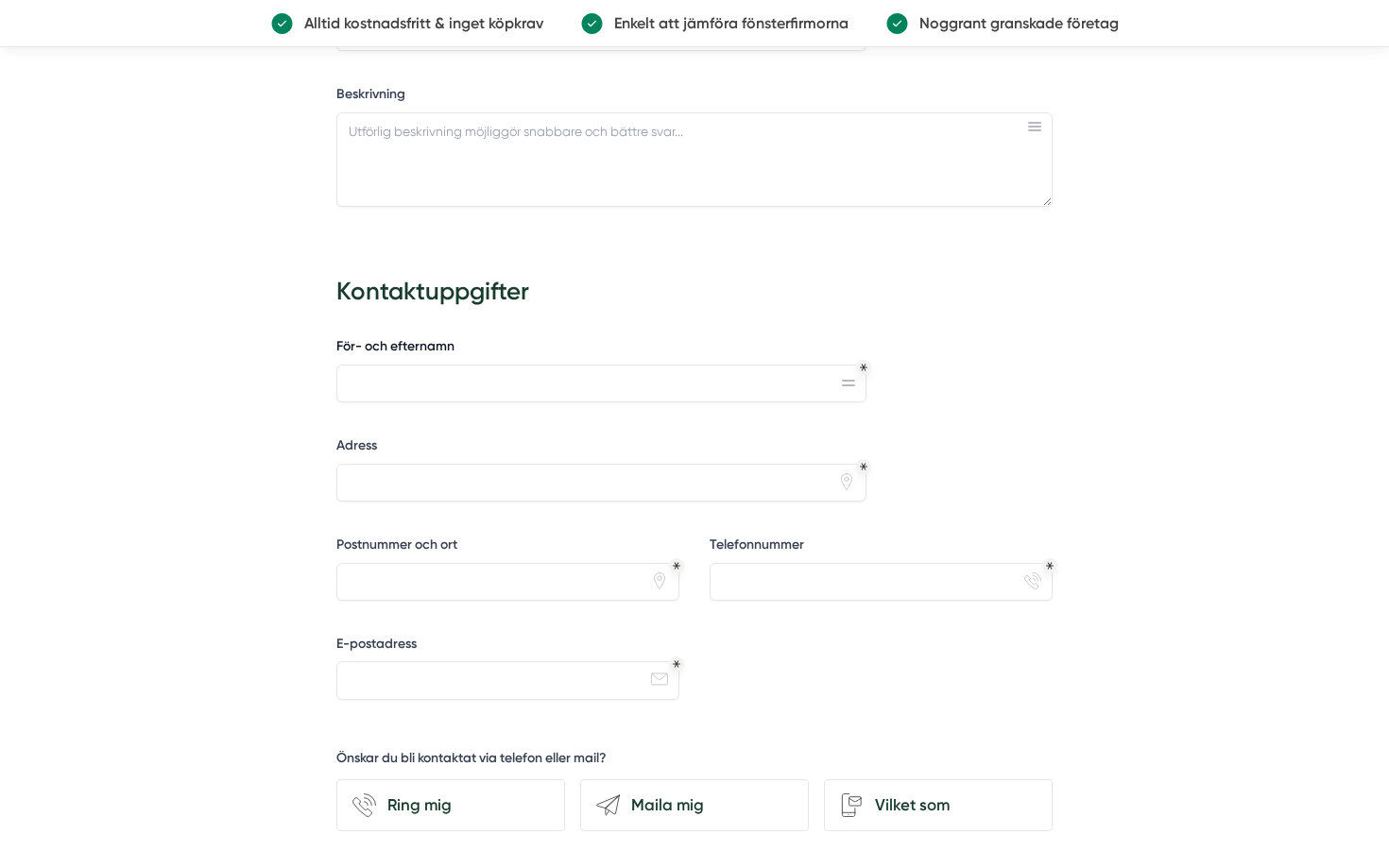
scroll to position [1135, 0]
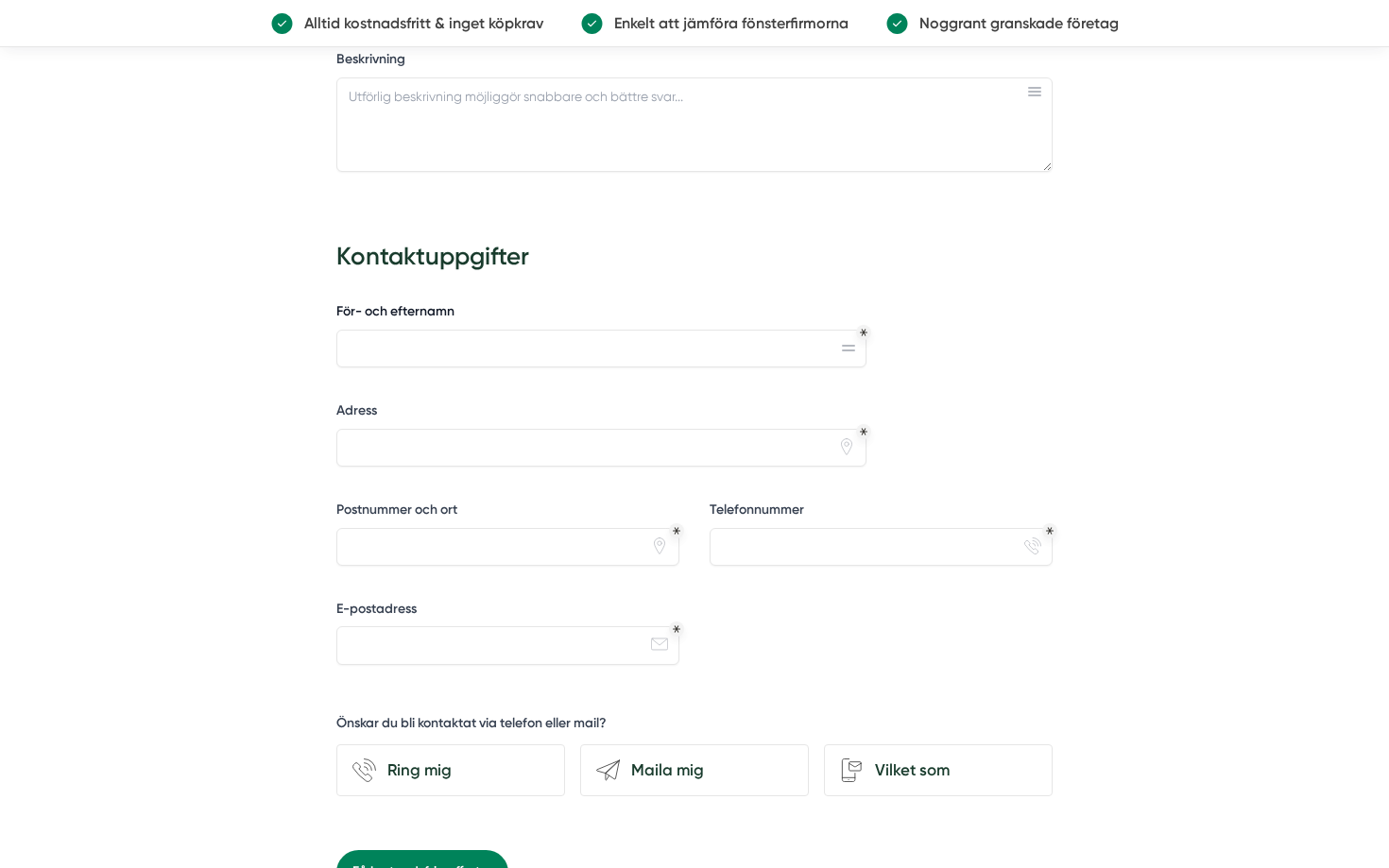
click at [532, 318] on label "För- och efternamn" at bounding box center [601, 314] width 530 height 24
click at [532, 330] on input "För- och efternamn" at bounding box center [601, 349] width 530 height 38
type input "a"
type input "testing"
type input "herrhangen 4"
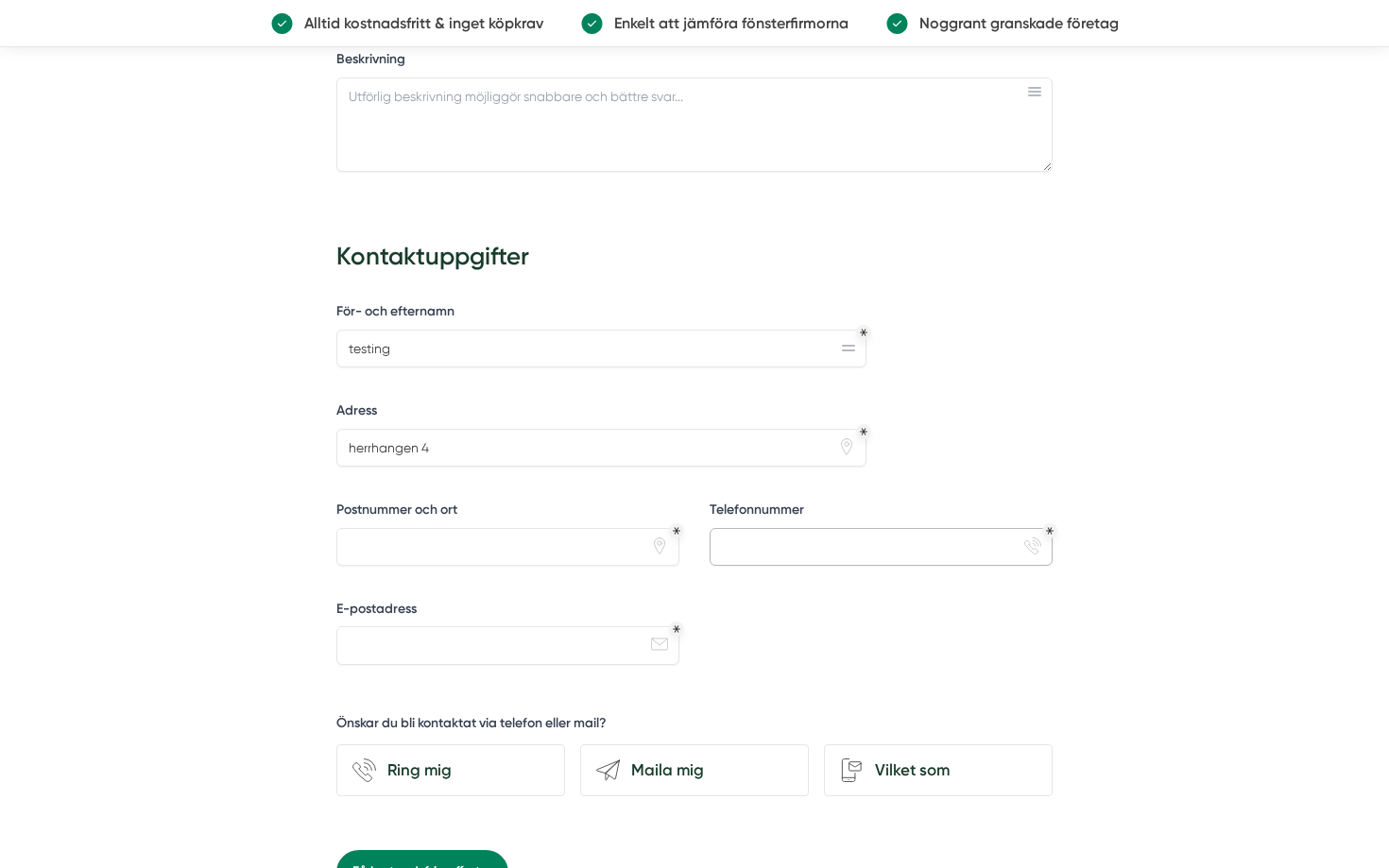
click at [866, 561] on input "Telefonnummer" at bounding box center [880, 547] width 343 height 38
type input "a"
type input "040404"
type input "[EMAIL_ADDRESS][DOMAIN_NAME]"
click at [741, 788] on div "send-email Maila mig" at bounding box center [694, 770] width 228 height 52
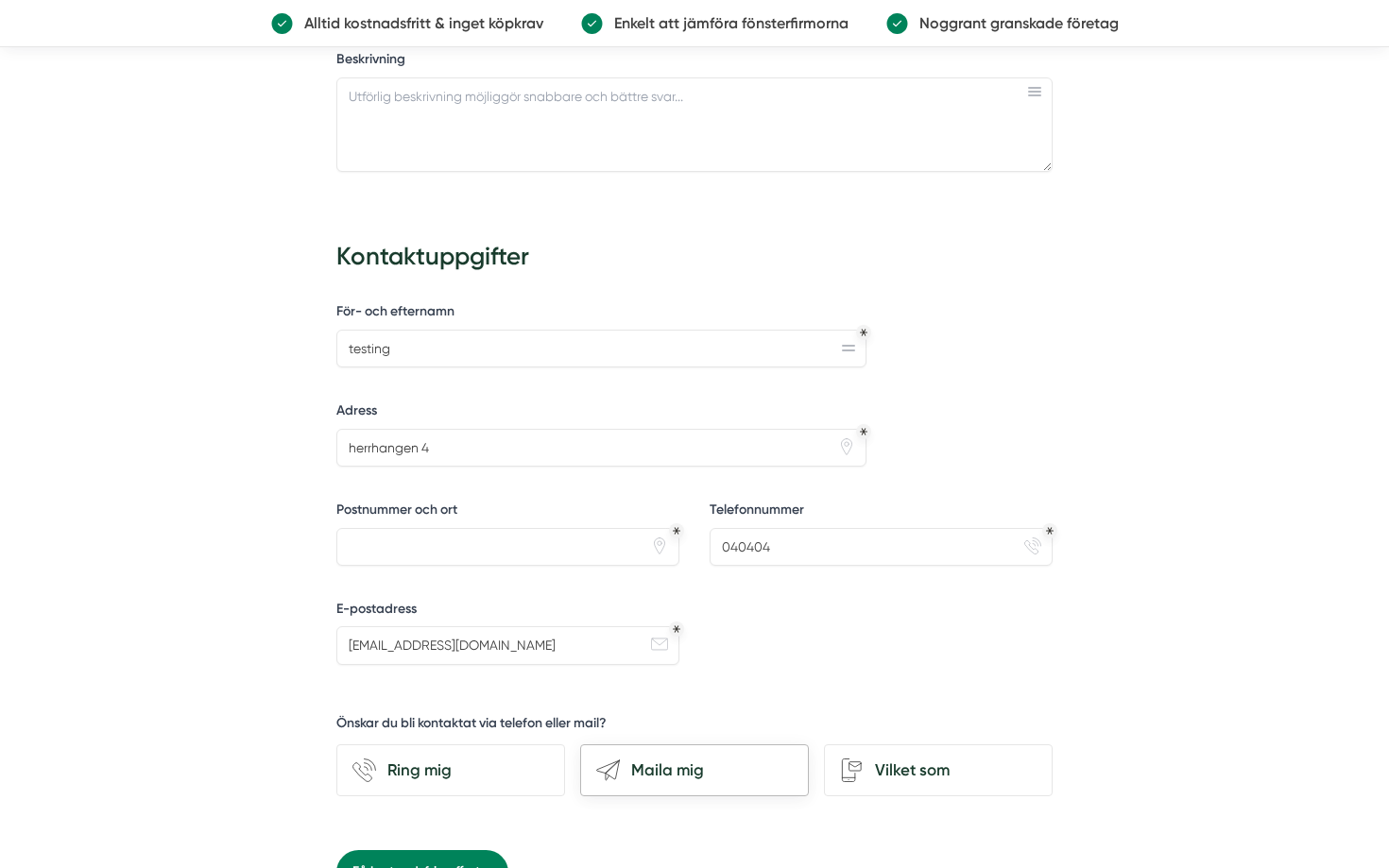
click at [0, 0] on input "send-email Maila mig" at bounding box center [0, 0] width 0 height 0
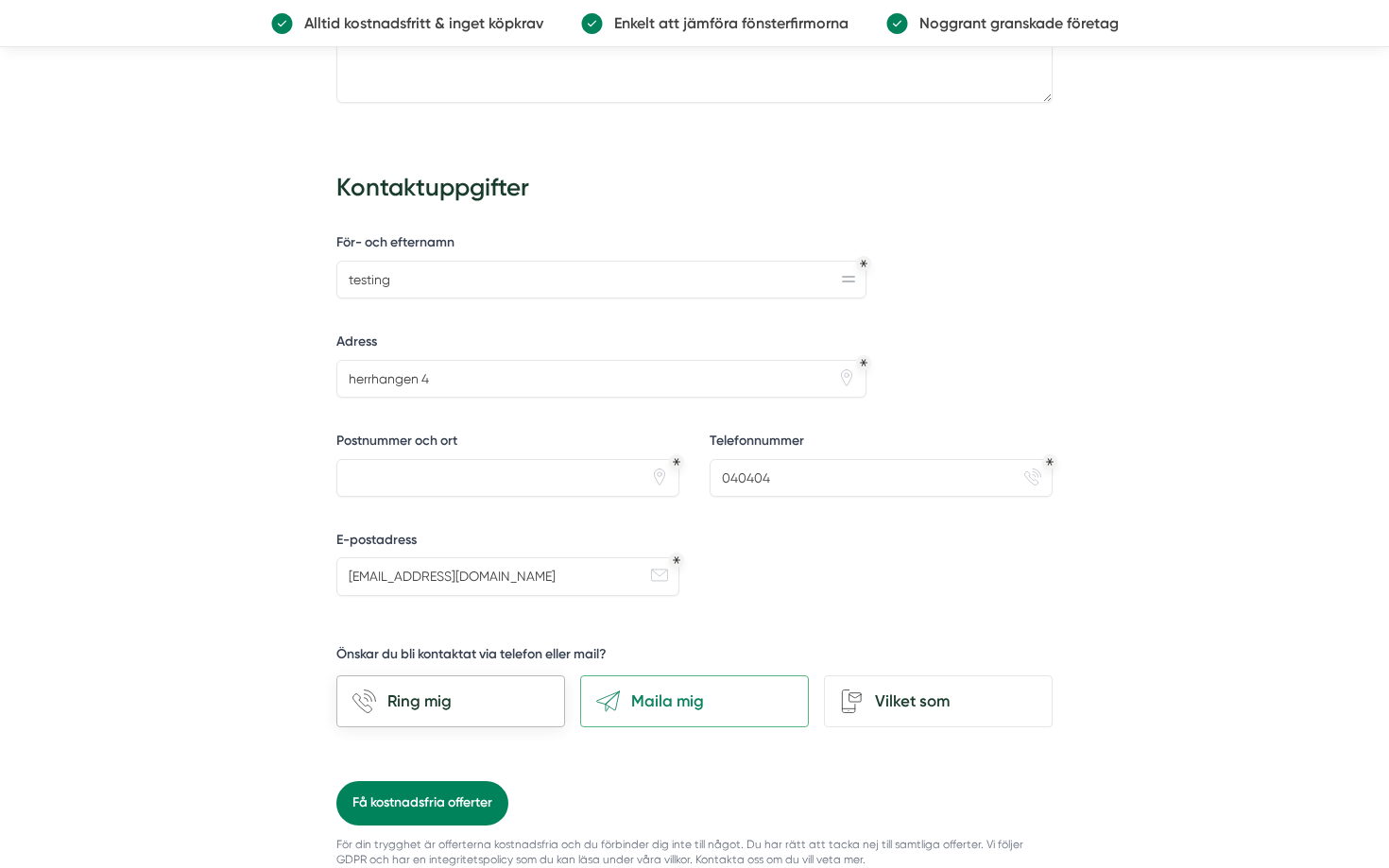
scroll to position [1204, 0]
click at [471, 780] on button "Få kostnadsfria offerter" at bounding box center [423, 801] width 172 height 43
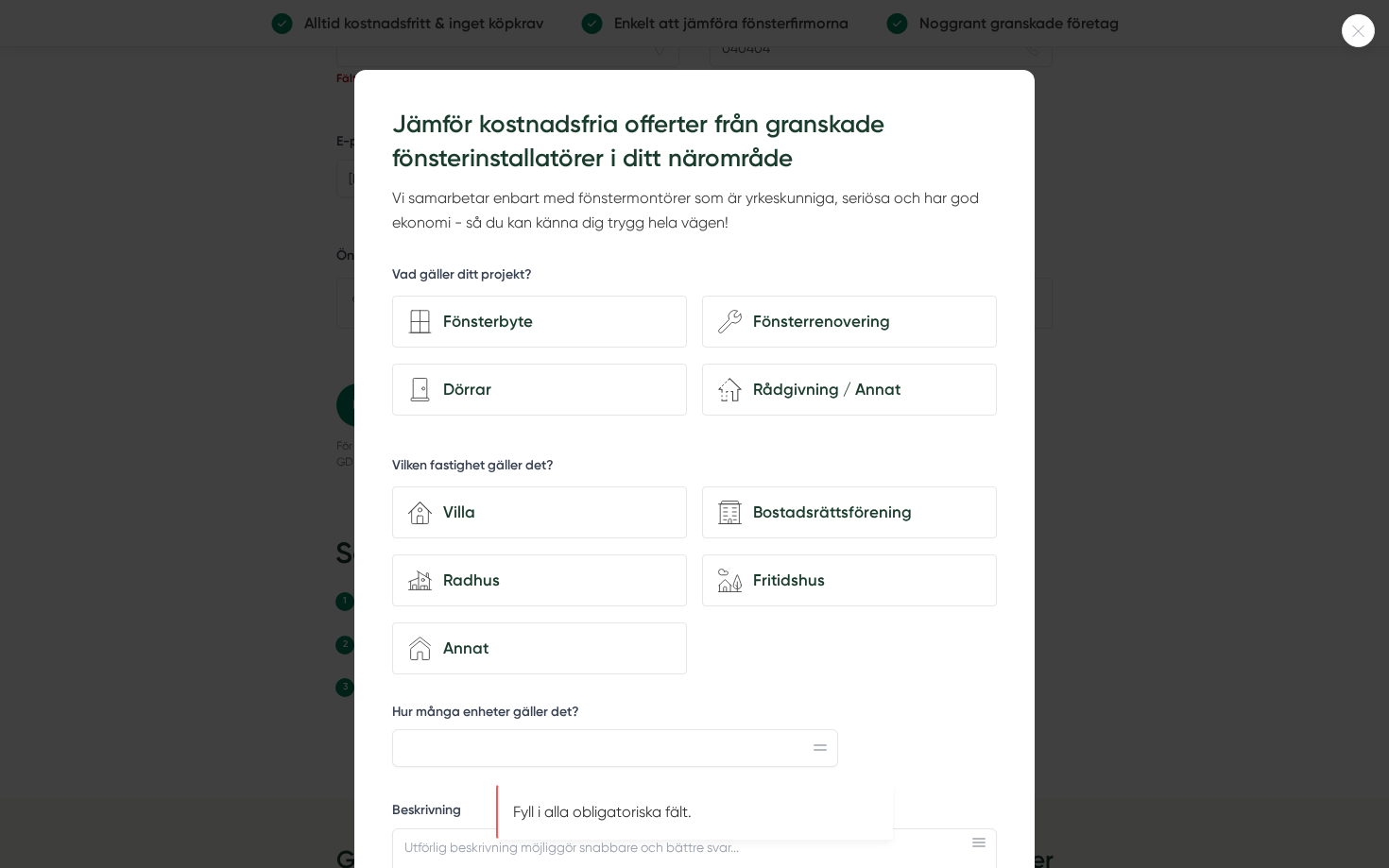
click at [242, 671] on div at bounding box center [694, 434] width 1389 height 868
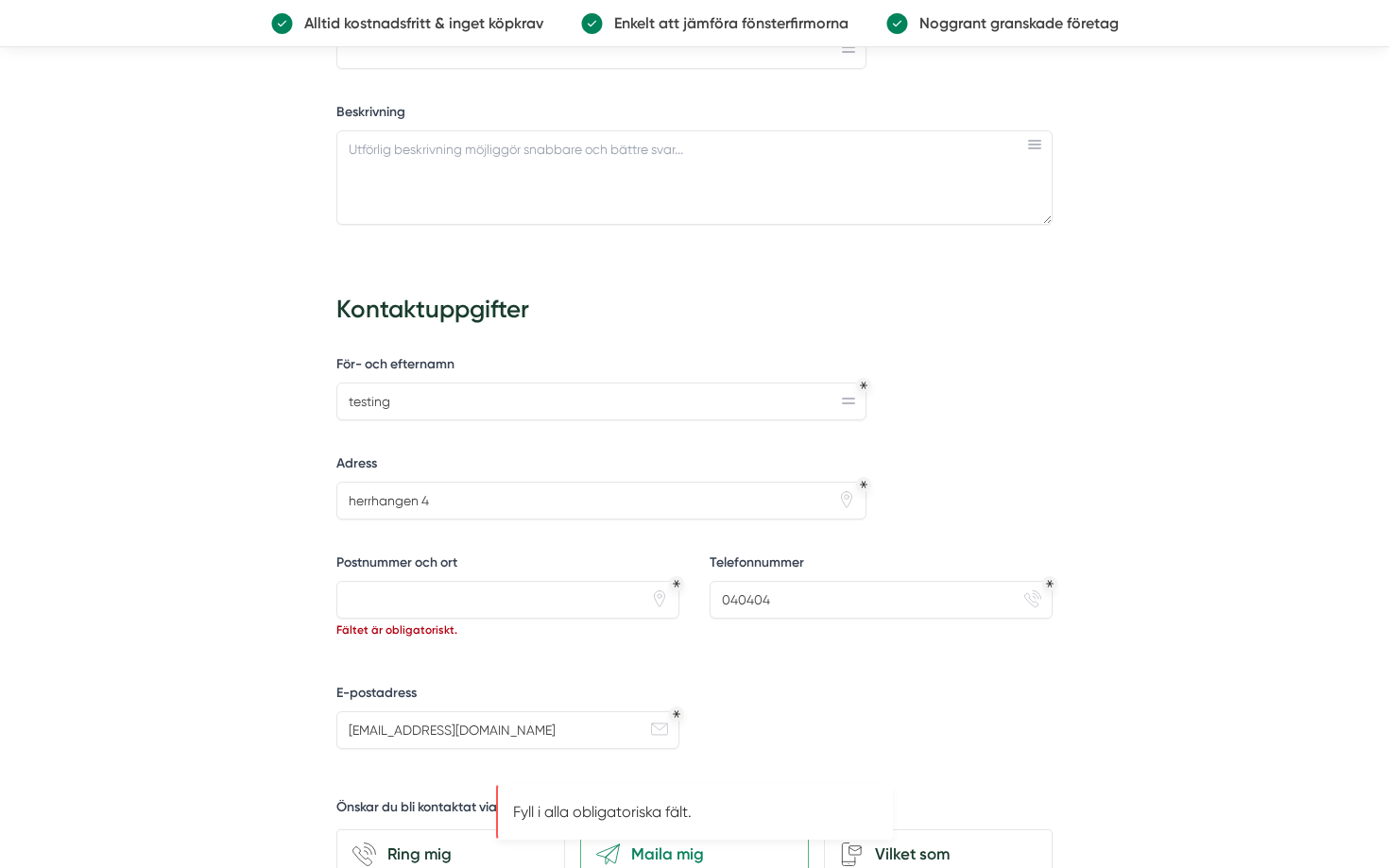
scroll to position [1105, 0]
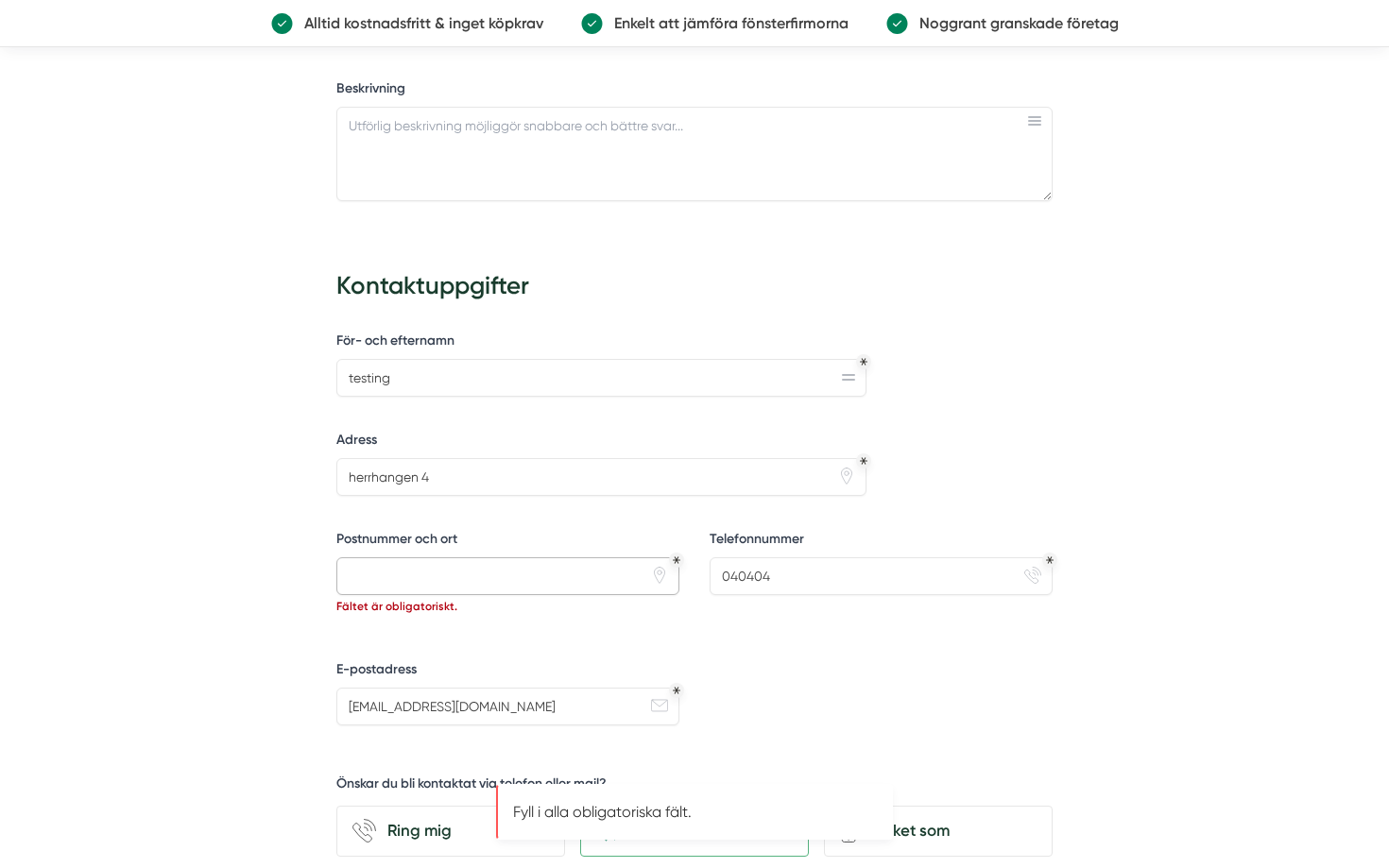
click at [353, 592] on input "Postnummer och ort" at bounding box center [508, 576] width 343 height 38
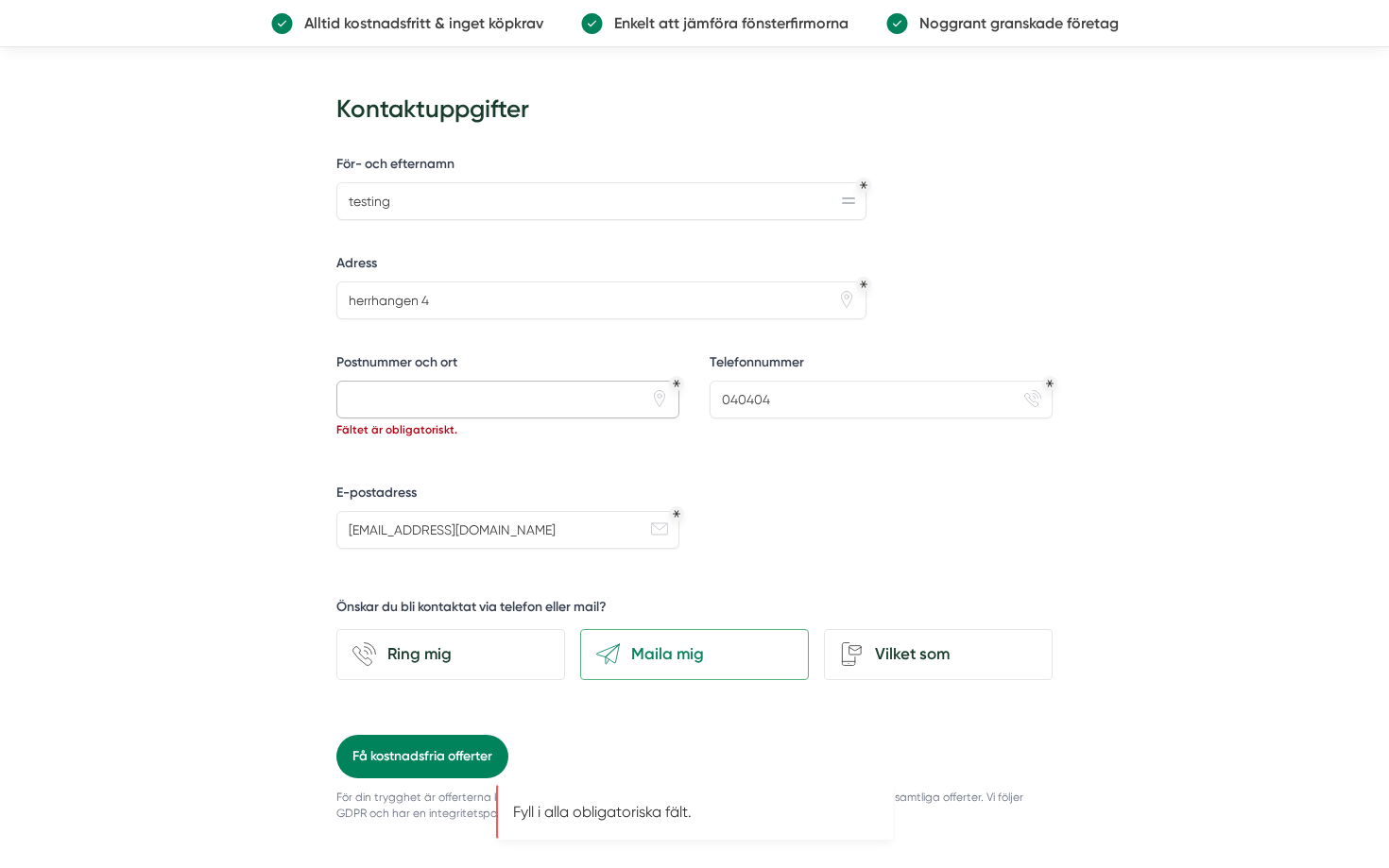
scroll to position [1289, 0]
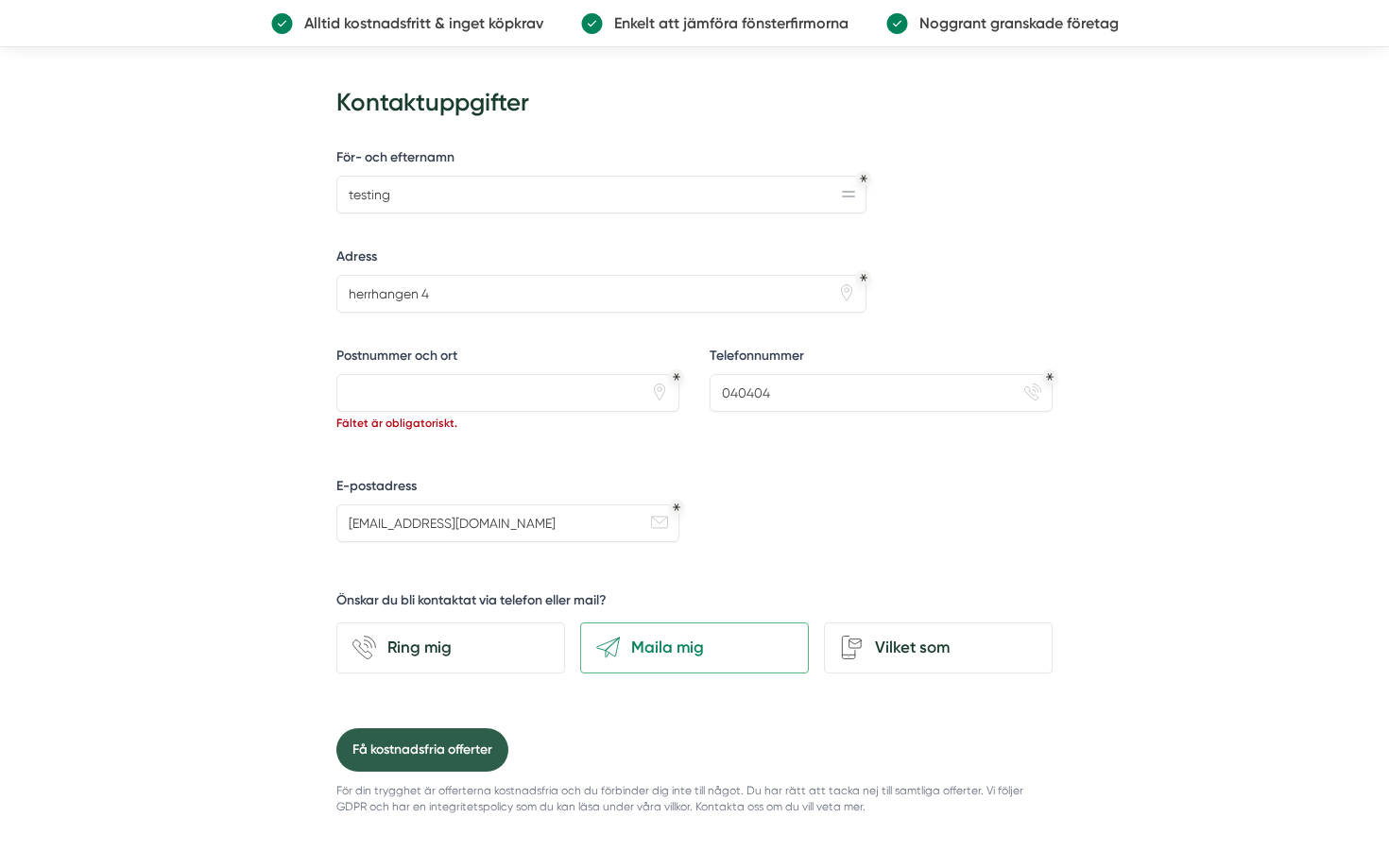
click at [386, 730] on button "Få kostnadsfria offerter" at bounding box center [423, 749] width 172 height 43
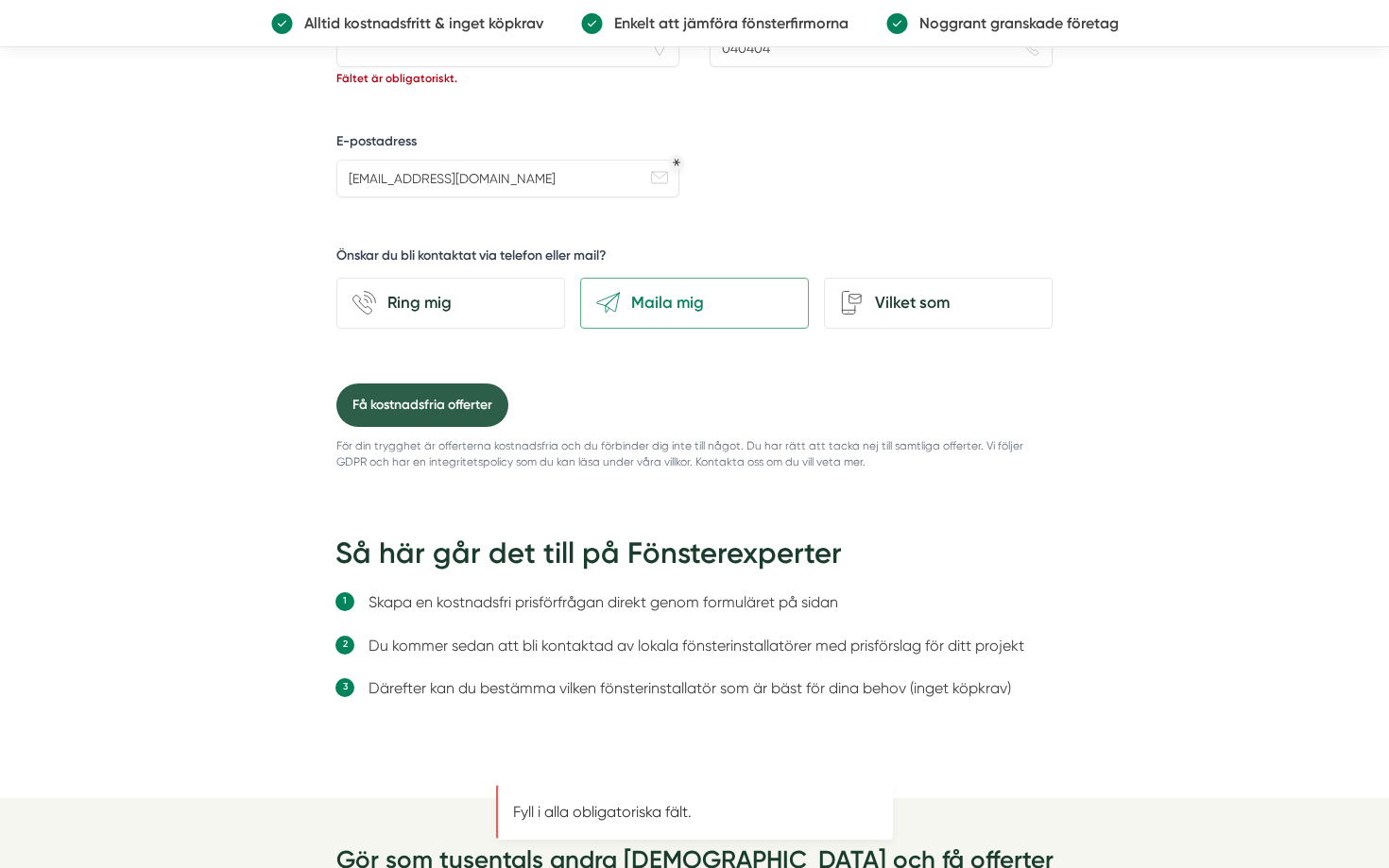
click at [481, 398] on button "Få kostnadsfria offerter" at bounding box center [423, 404] width 172 height 43
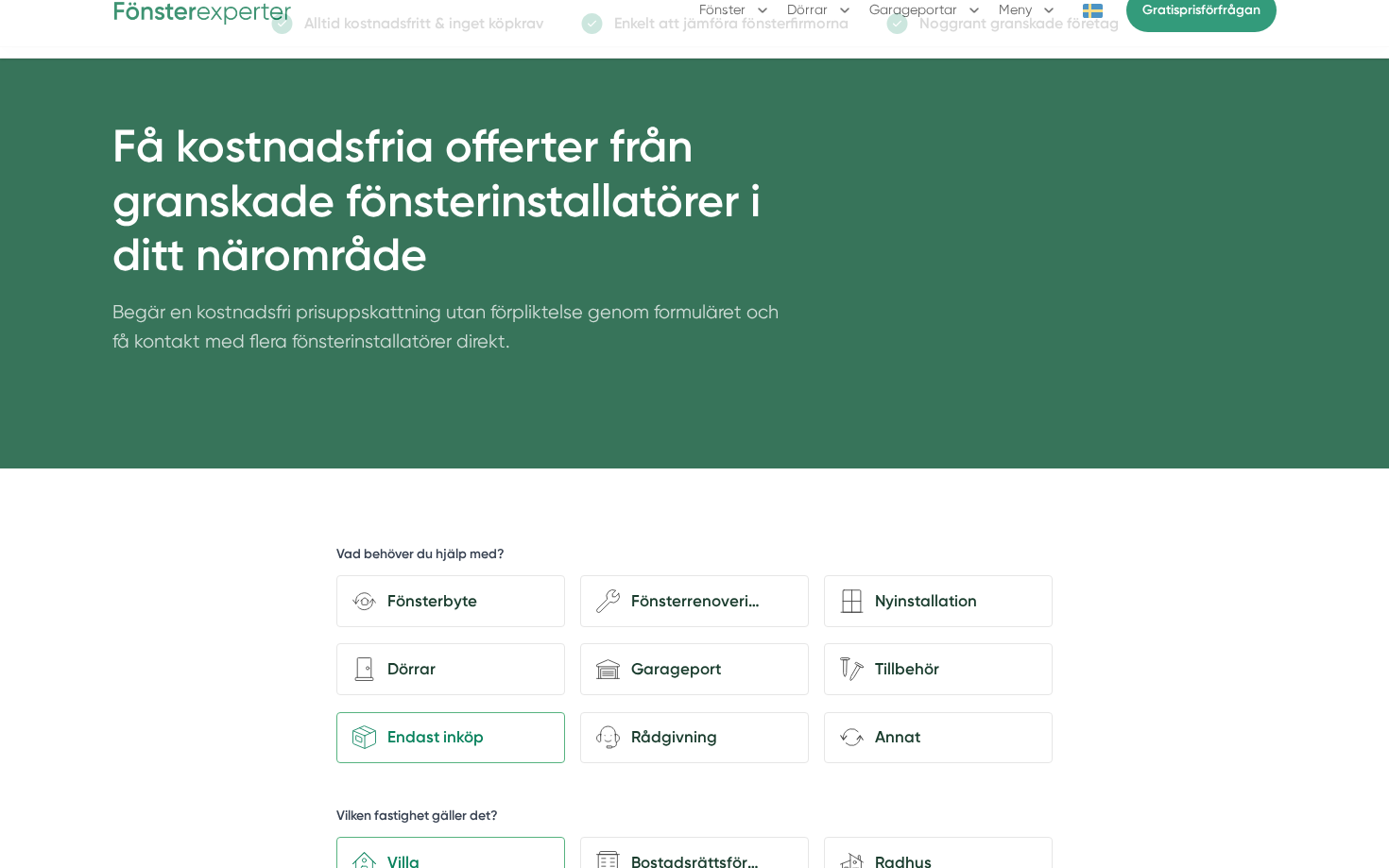
scroll to position [0, 0]
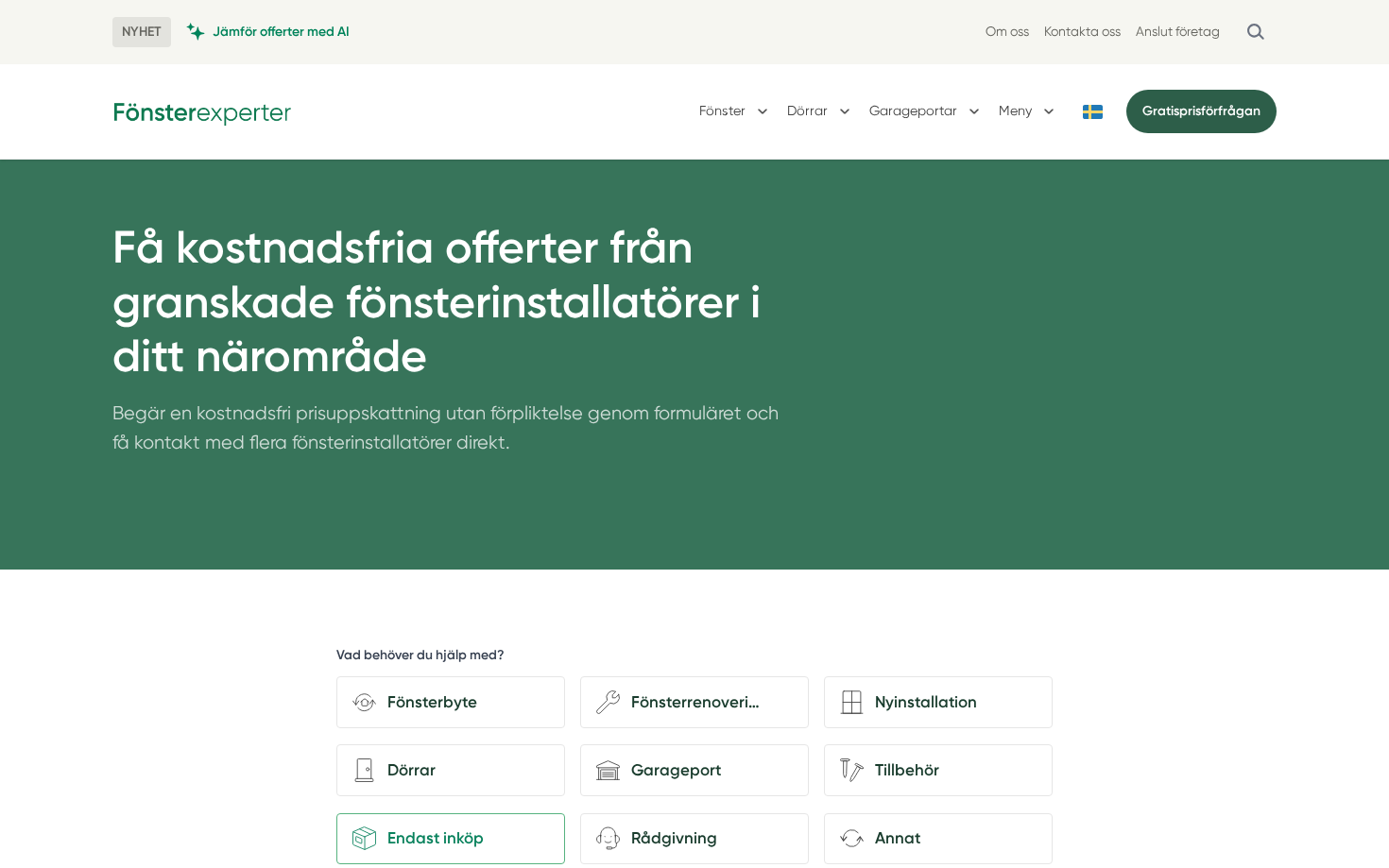
click at [1193, 99] on link "Gratis prisförfrågan" at bounding box center [1201, 111] width 150 height 43
